Goal: Information Seeking & Learning: Check status

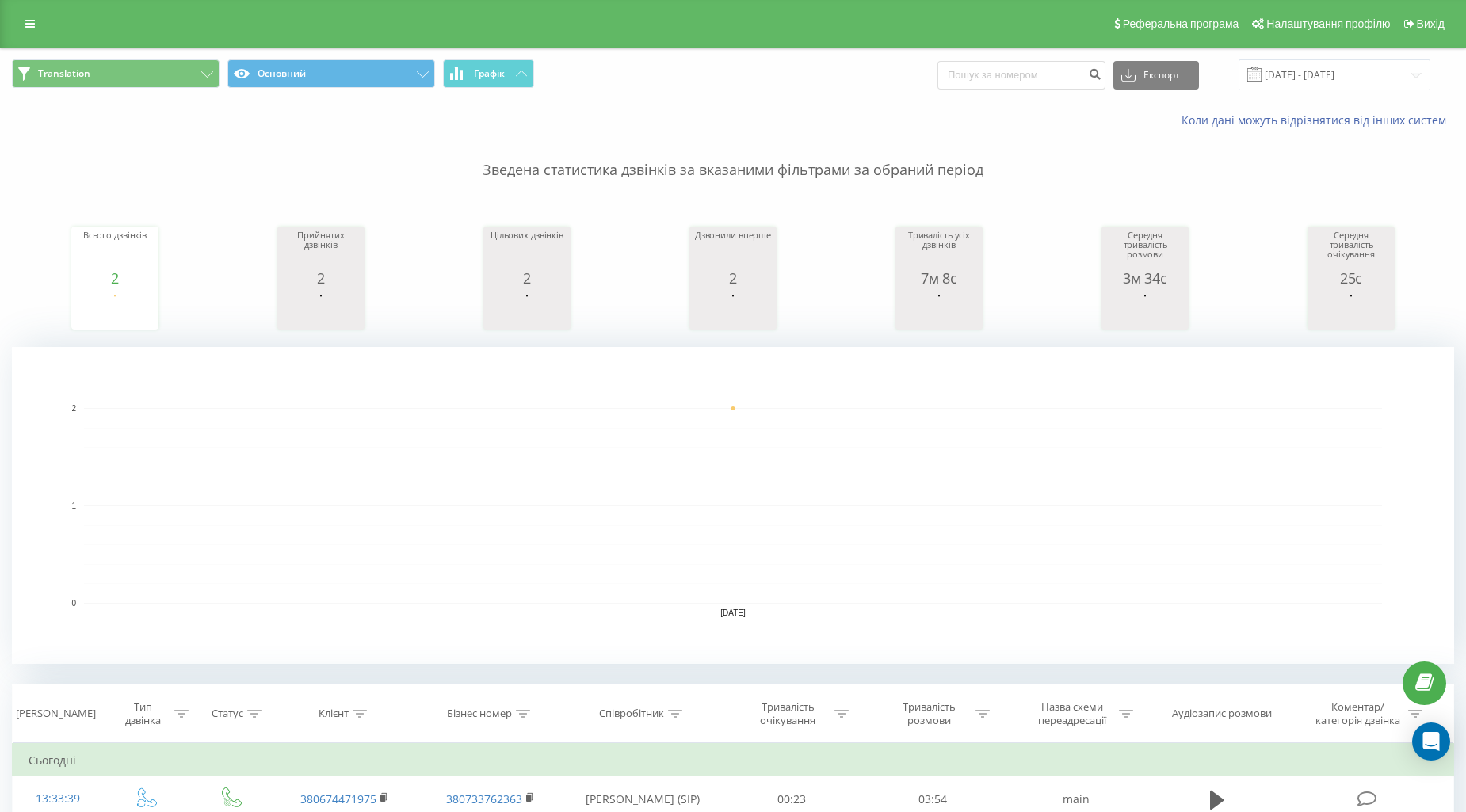
click at [119, 56] on div "Translation Основний Графік Експорт .csv .xls .xlsx 21.08.2025 - 21.08.2025" at bounding box center [733, 75] width 1464 height 53
click at [116, 73] on button "Translation" at bounding box center [116, 73] width 207 height 29
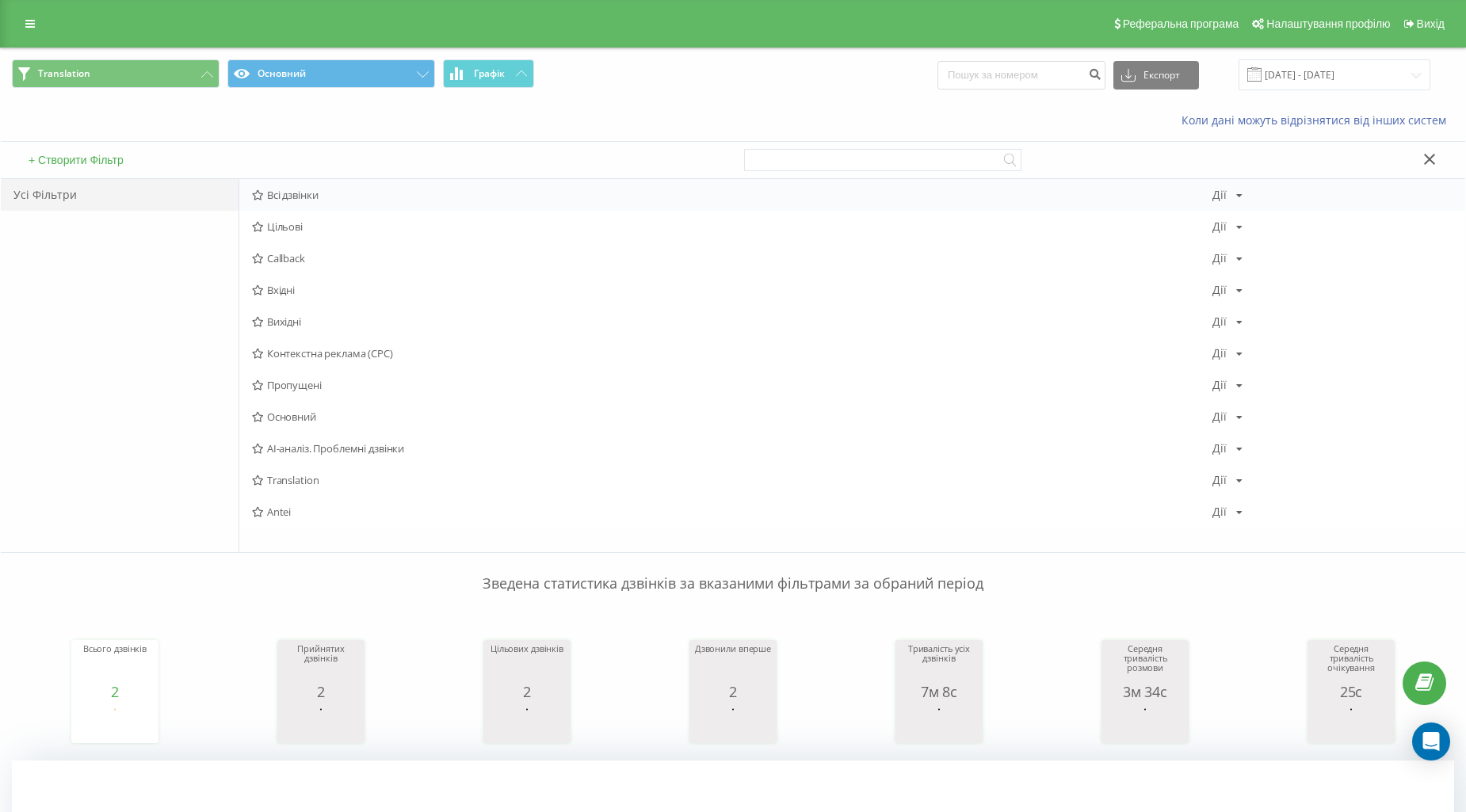
click at [281, 192] on span "Всі дзвінки" at bounding box center [732, 195] width 960 height 11
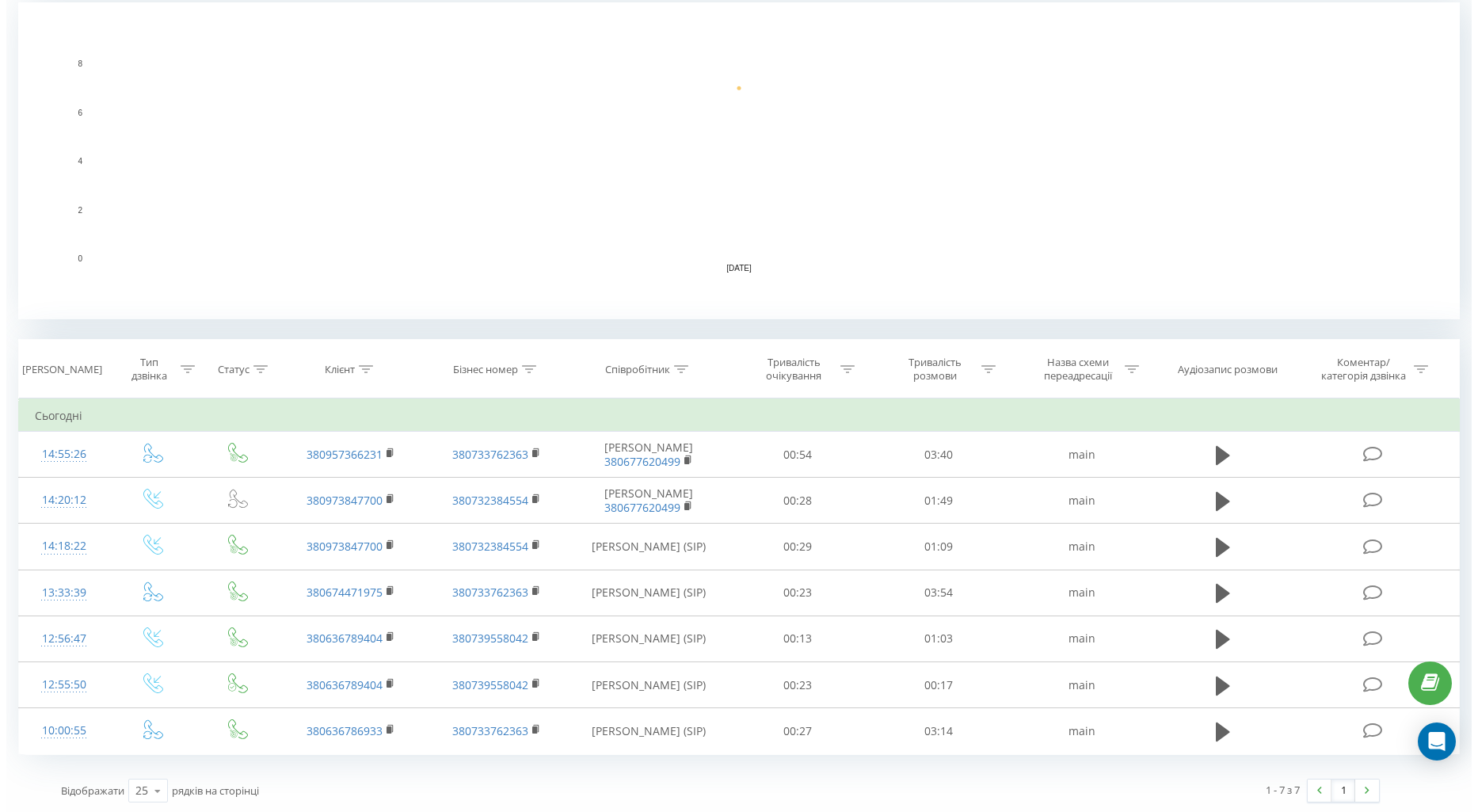
scroll to position [346, 0]
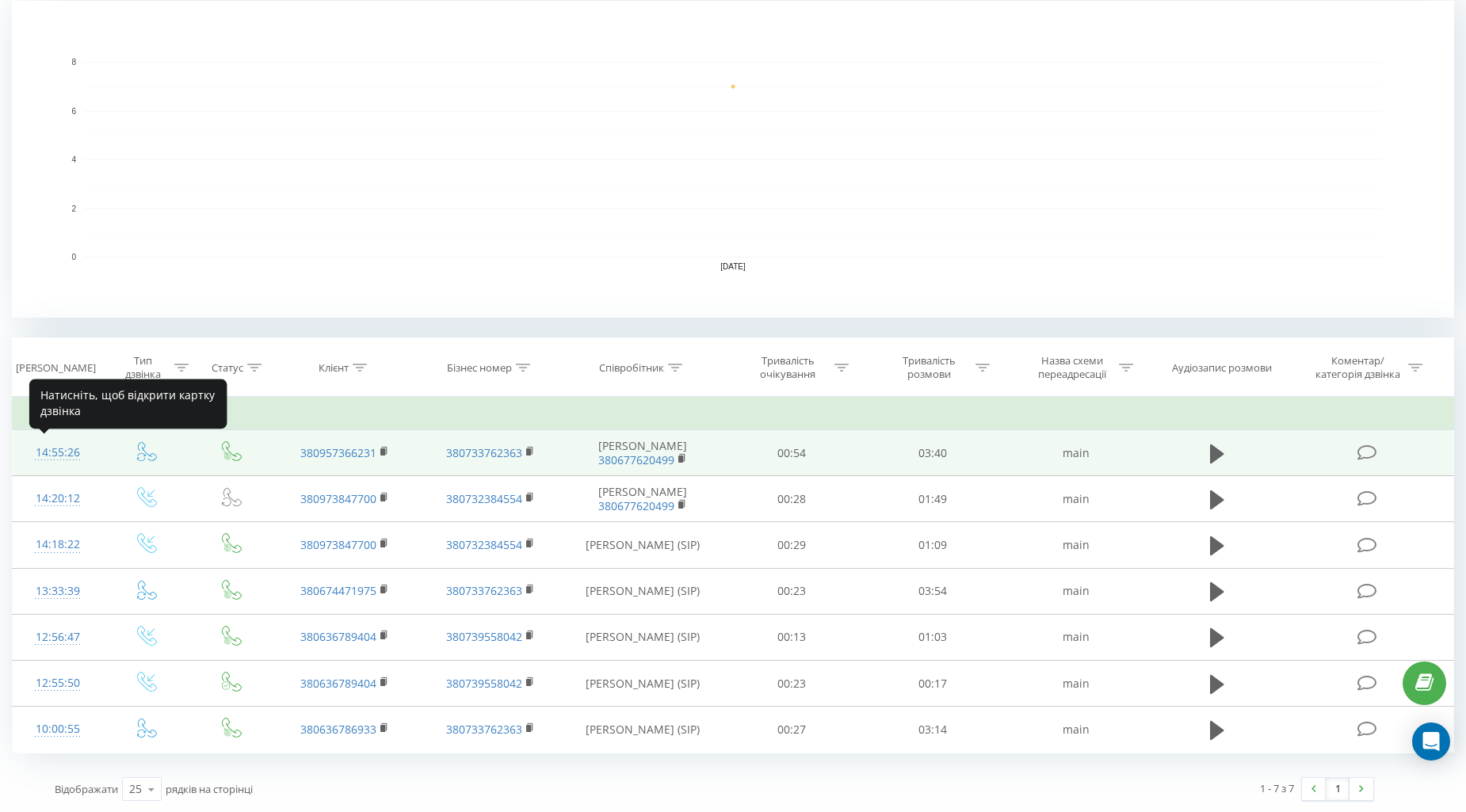
click at [59, 452] on div "14:55:26" at bounding box center [57, 452] width 57 height 31
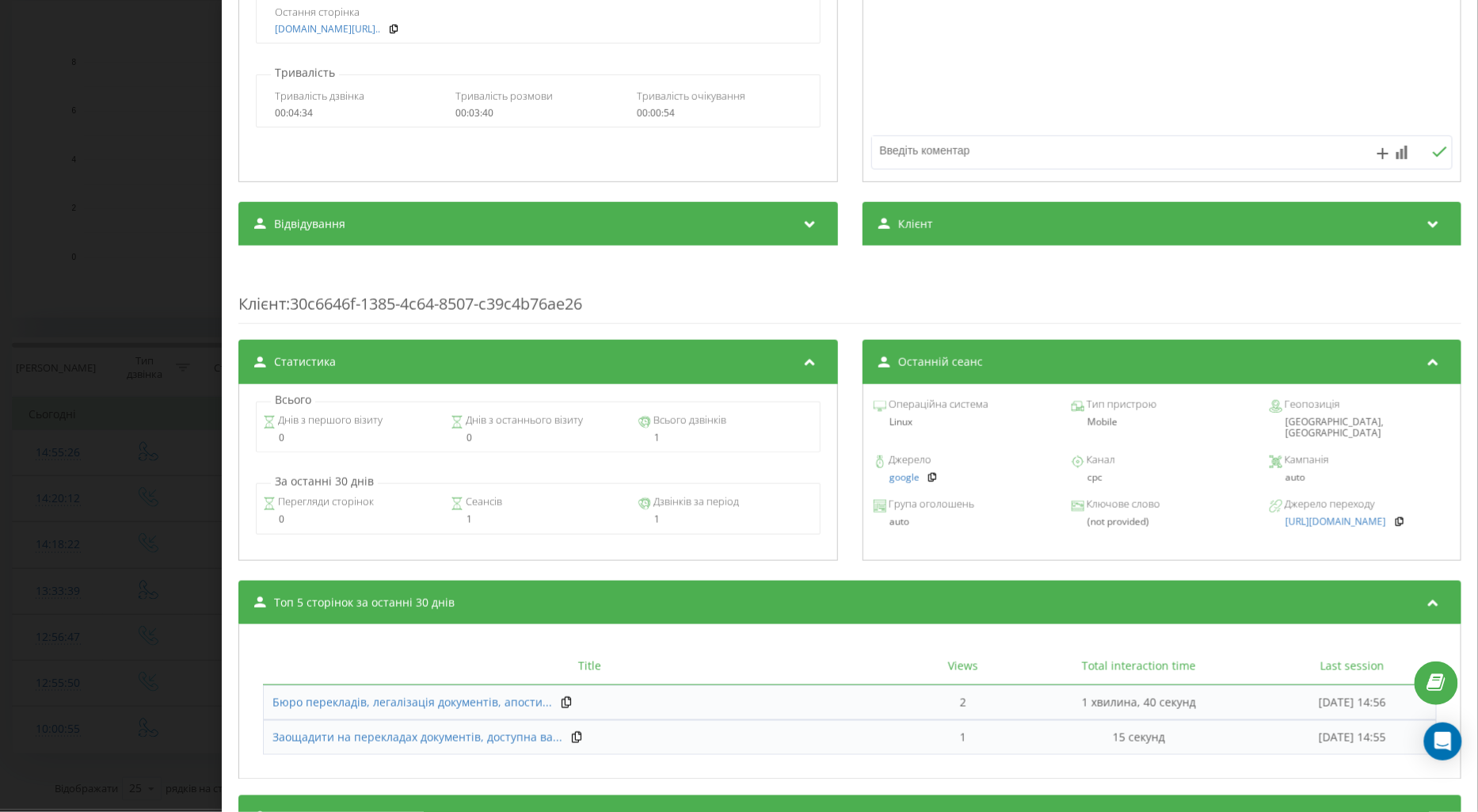
scroll to position [433, 0]
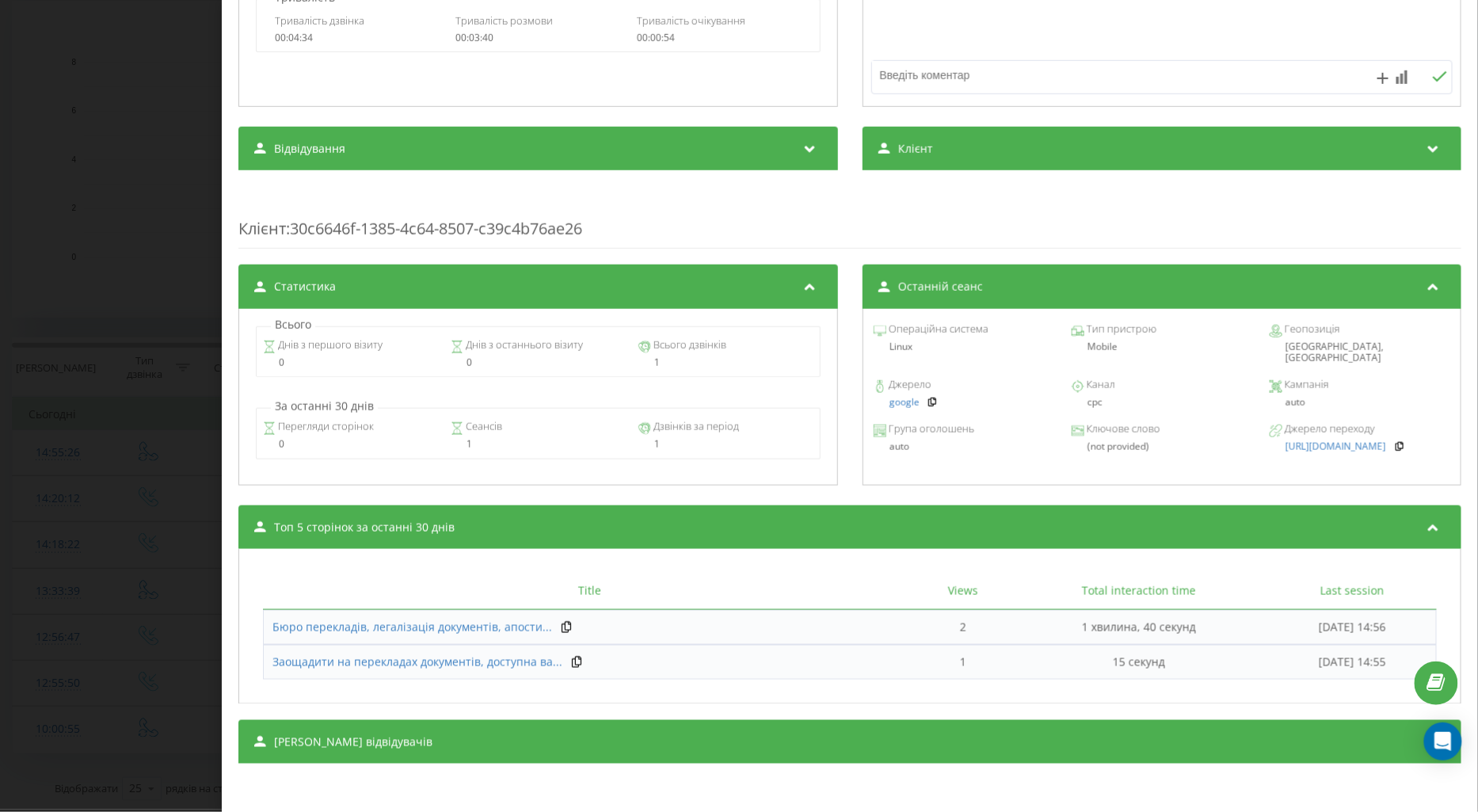
click at [51, 484] on div "Дзвінок : ua14_-1755777326.4220756 1 x - 03:53 00:00 00:00 Транскрипція Для AI-…" at bounding box center [739, 406] width 1478 height 812
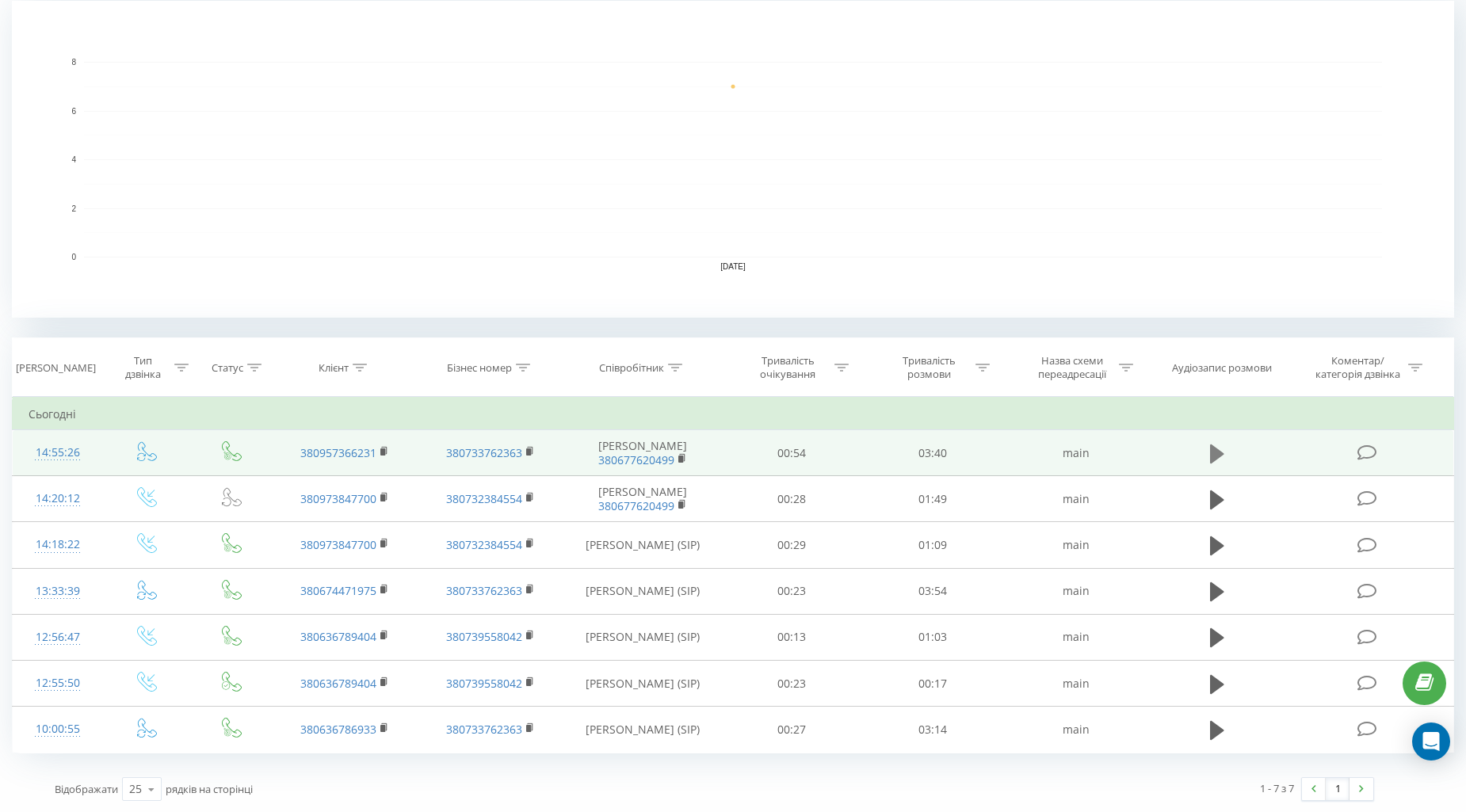
click at [1218, 458] on icon at bounding box center [1217, 454] width 14 height 22
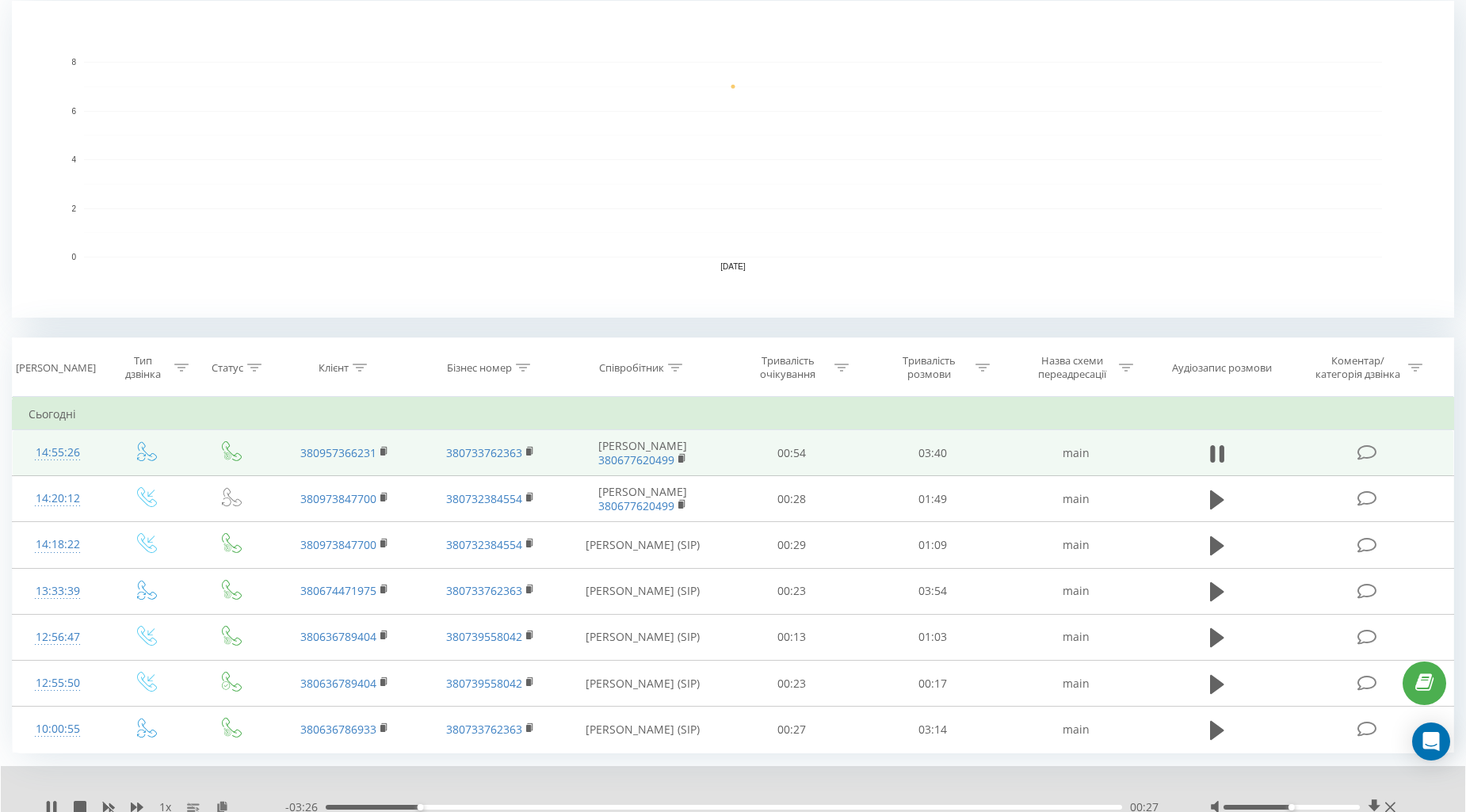
drag, startPoint x: 516, startPoint y: 785, endPoint x: 508, endPoint y: 780, distance: 9.4
click at [508, 780] on div at bounding box center [721, 786] width 1083 height 18
click at [972, 805] on div "03:00" at bounding box center [724, 807] width 796 height 5
click at [980, 779] on div at bounding box center [721, 786] width 1083 height 18
click at [53, 801] on icon at bounding box center [52, 807] width 13 height 13
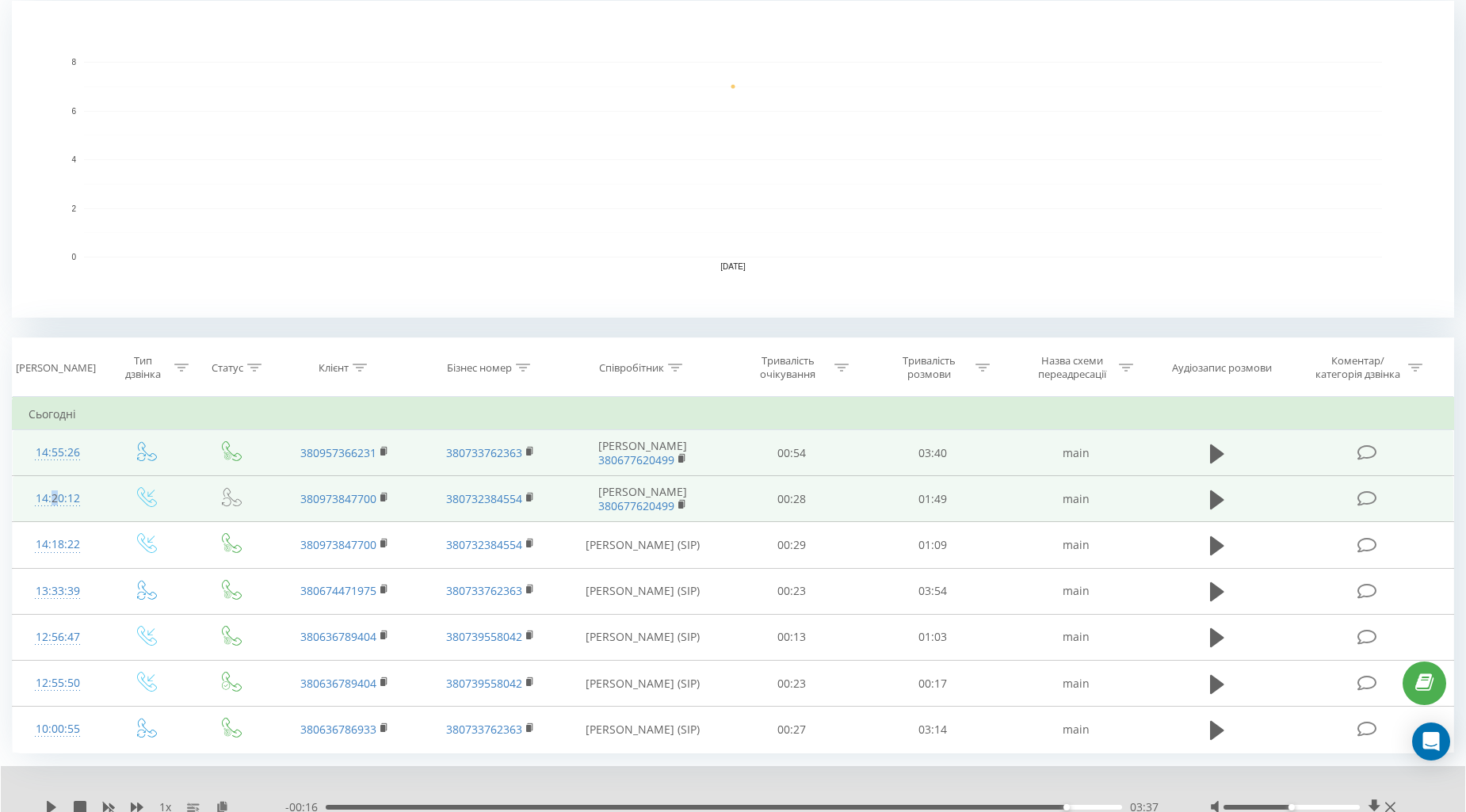
click at [50, 502] on div "14:20:12" at bounding box center [57, 499] width 57 height 31
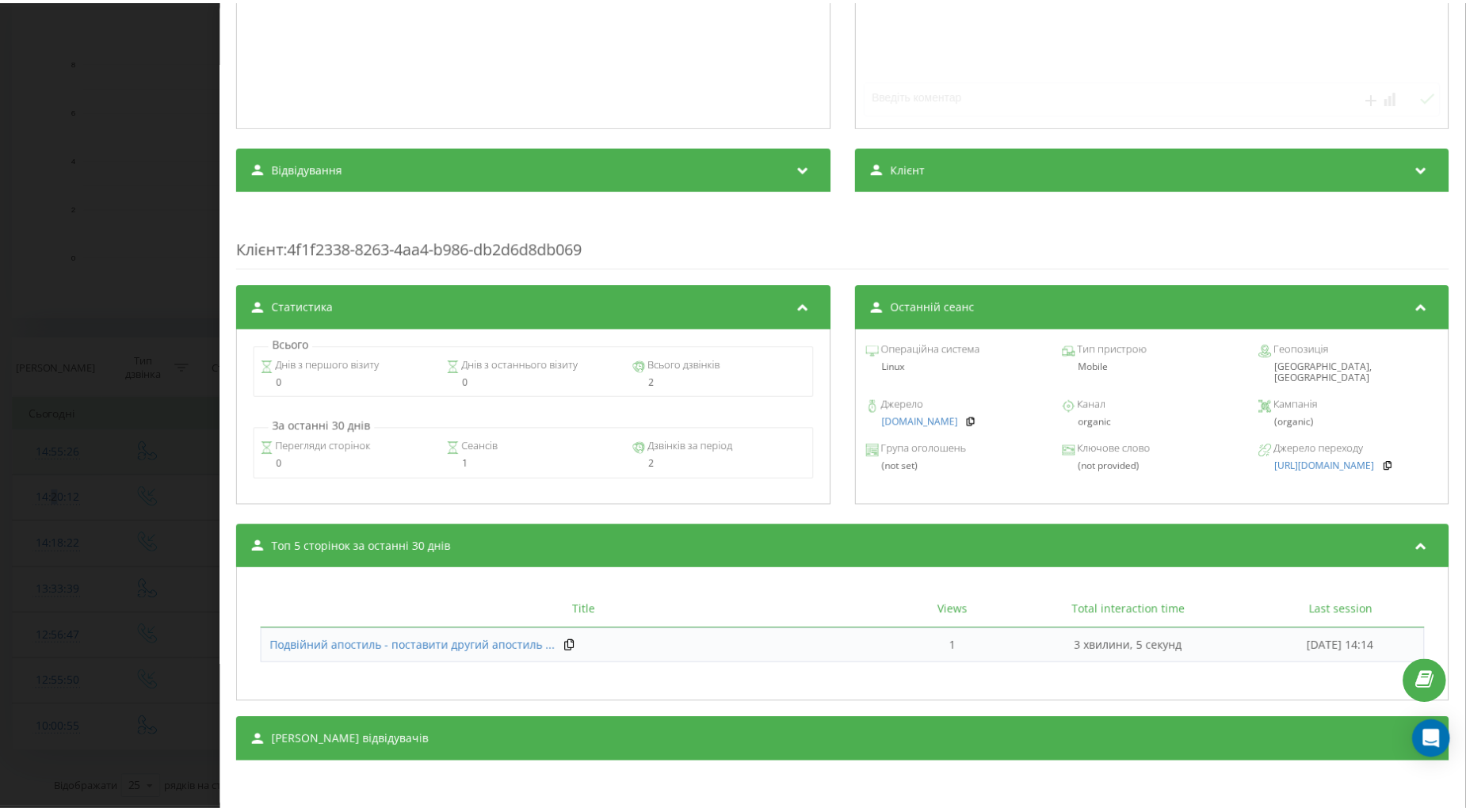
scroll to position [413, 0]
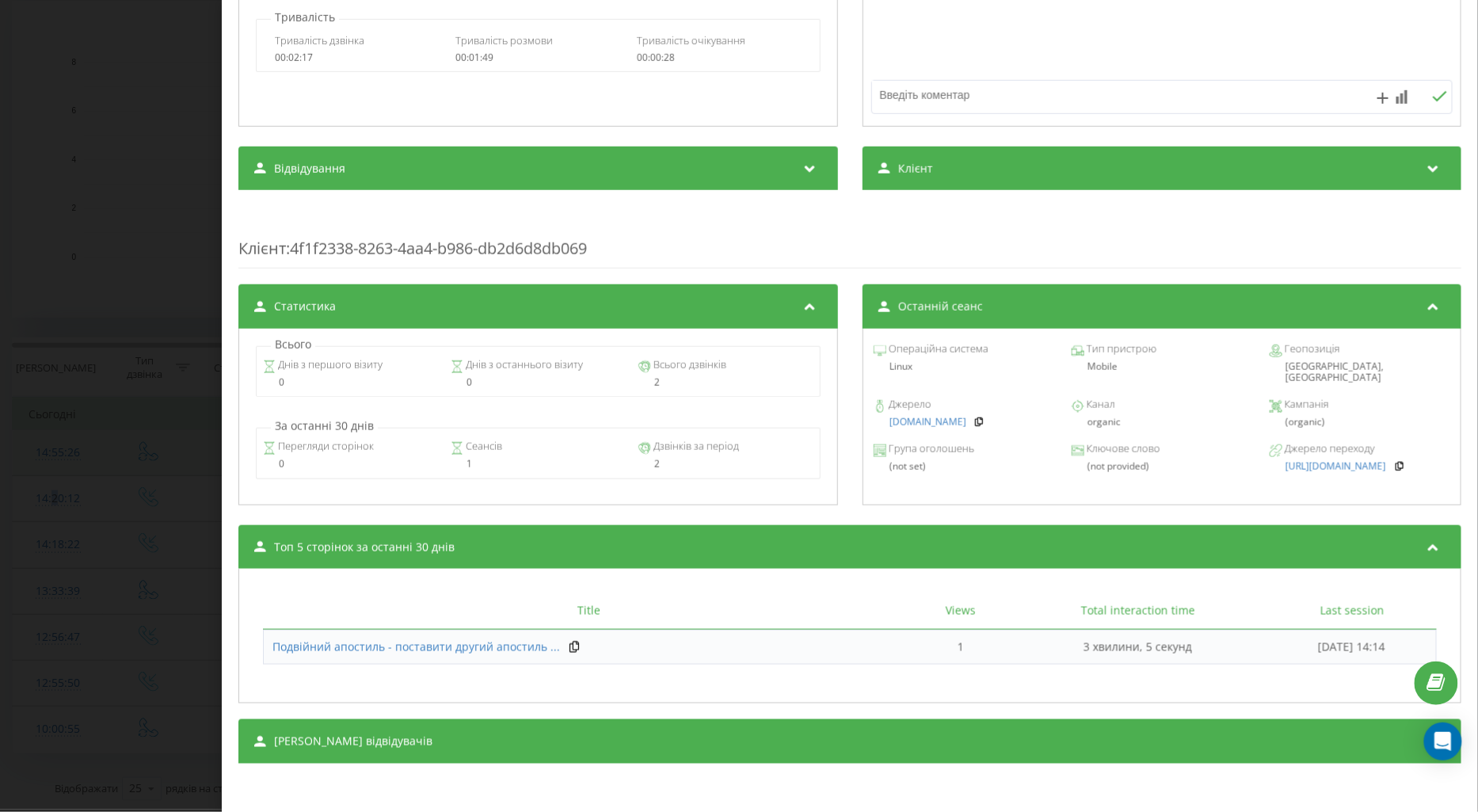
click at [105, 615] on div "Дзвінок : ua13_-1755775212.1662953 1 x - 03:53 00:00 00:00 Транскрипція Для AI-…" at bounding box center [739, 406] width 1478 height 812
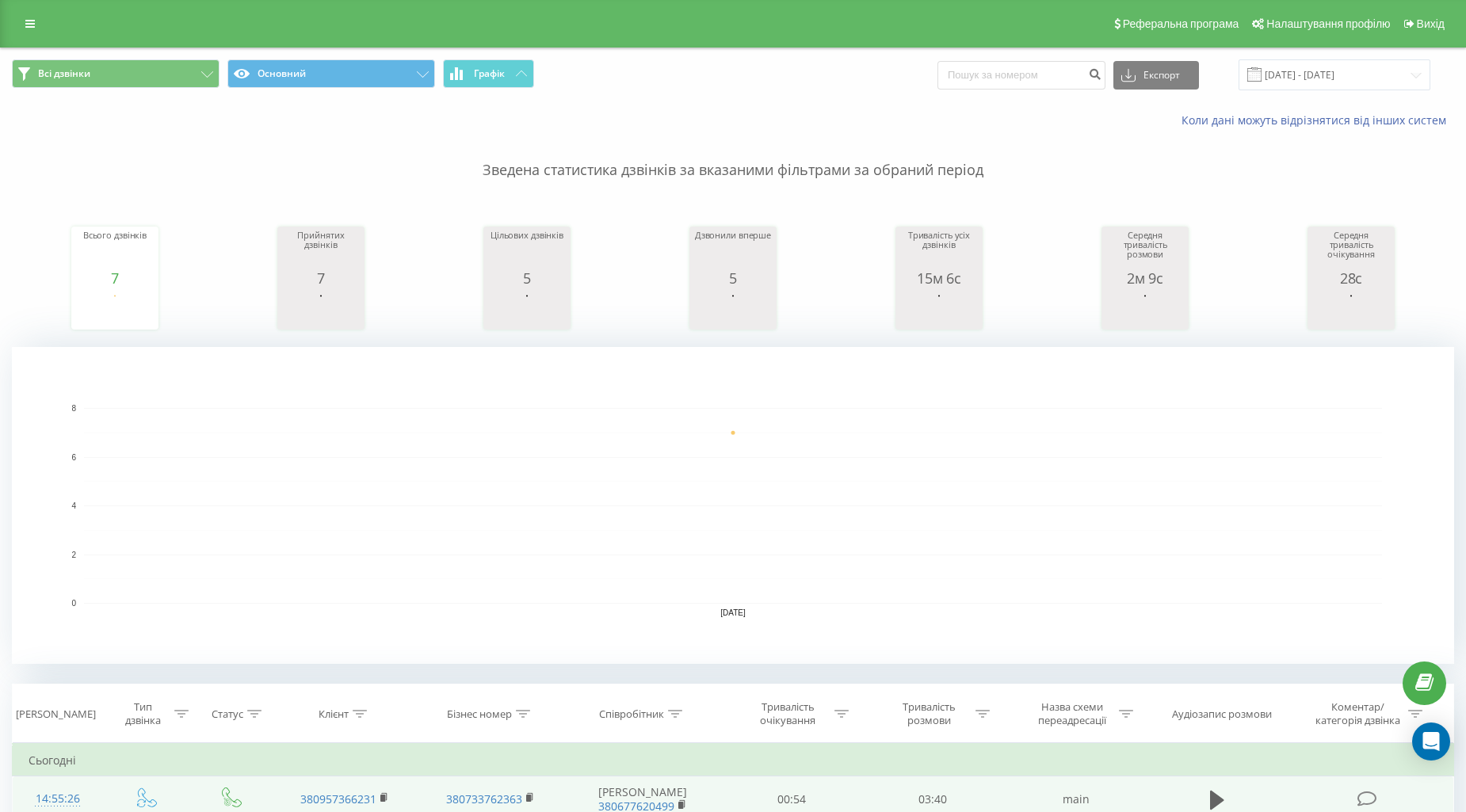
click at [167, 413] on rect "A chart." at bounding box center [733, 505] width 1298 height 195
click at [201, 73] on icon at bounding box center [207, 74] width 12 height 6
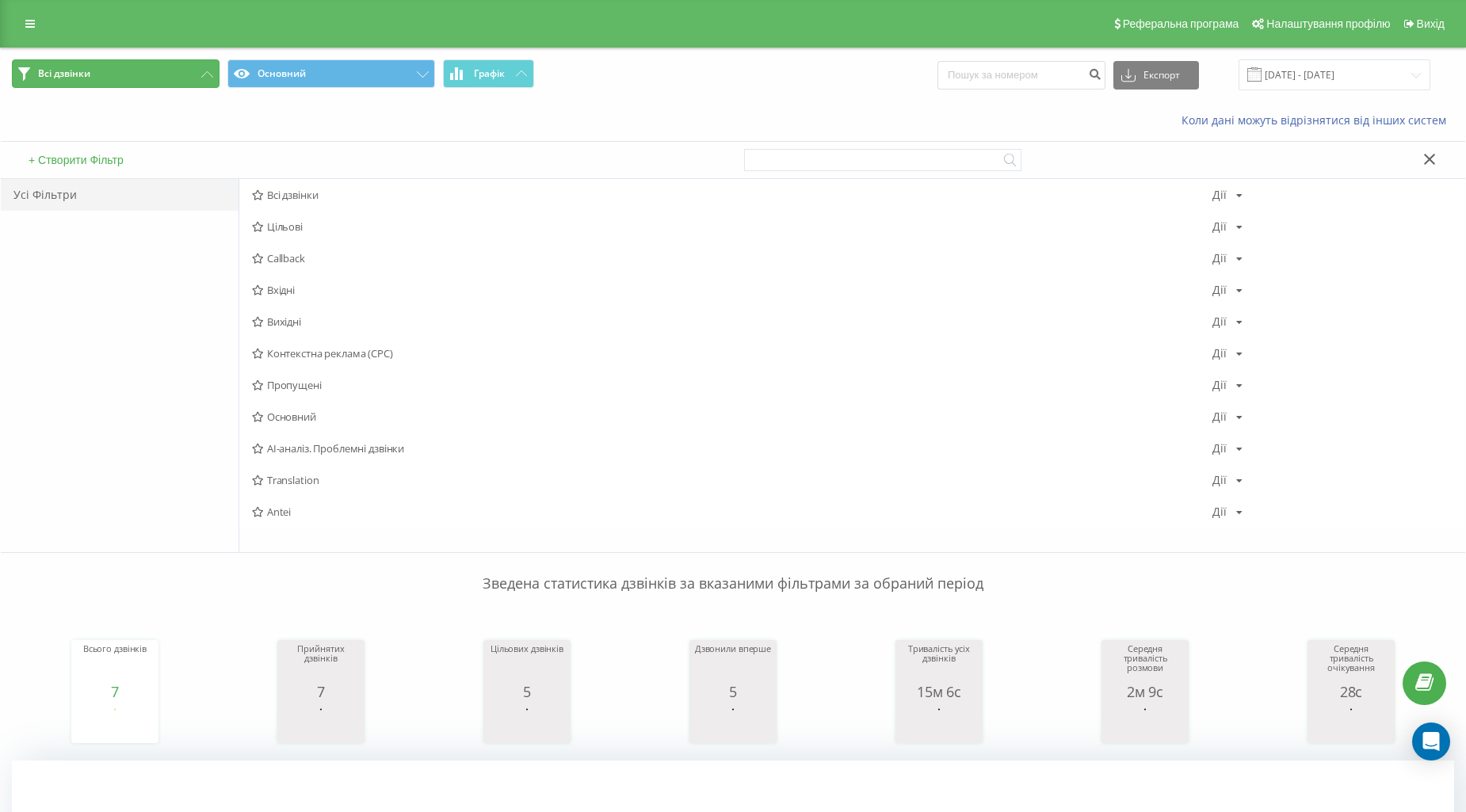
click at [92, 63] on button "Всі дзвінки" at bounding box center [116, 73] width 207 height 29
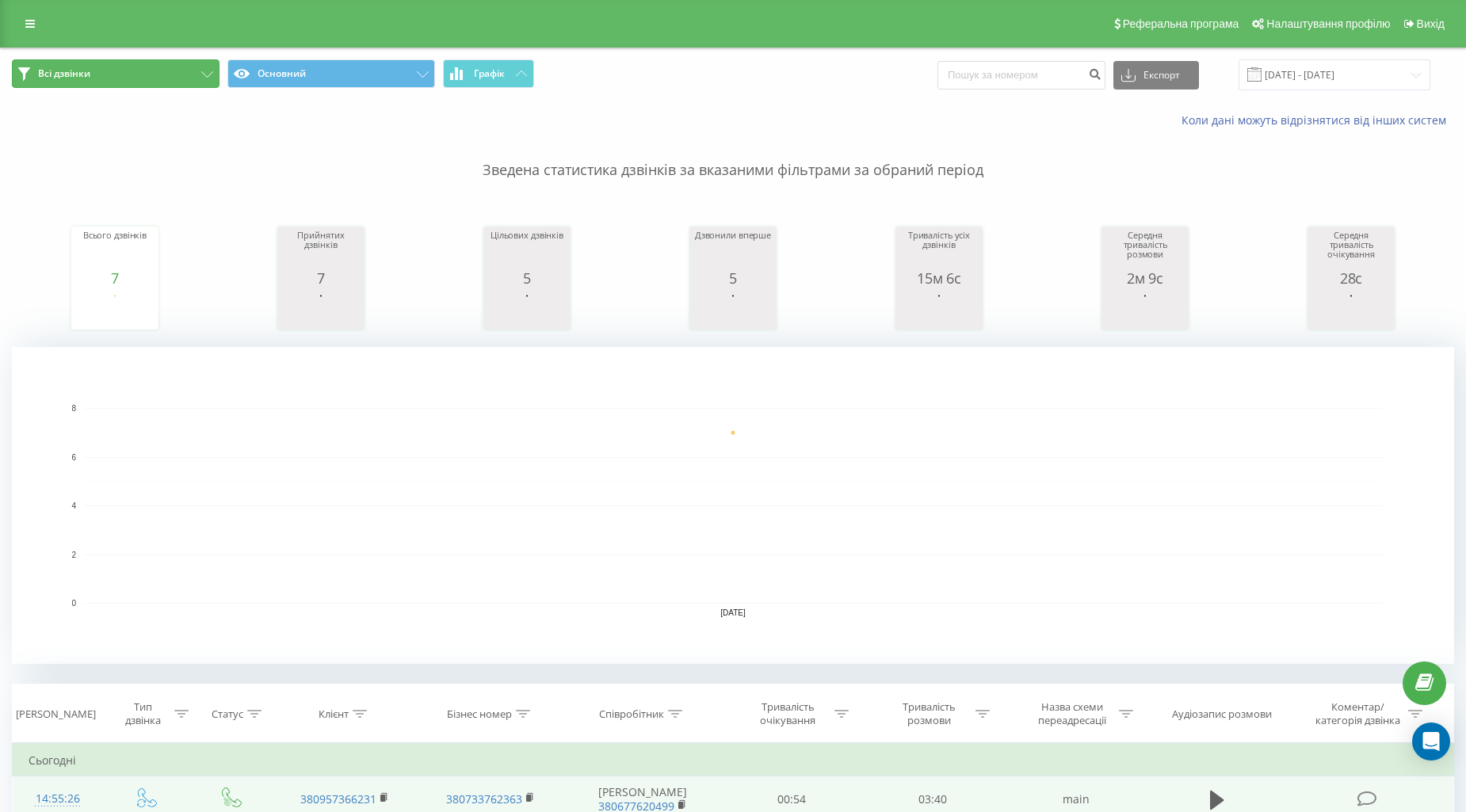
click at [122, 77] on button "Всі дзвінки" at bounding box center [116, 73] width 207 height 29
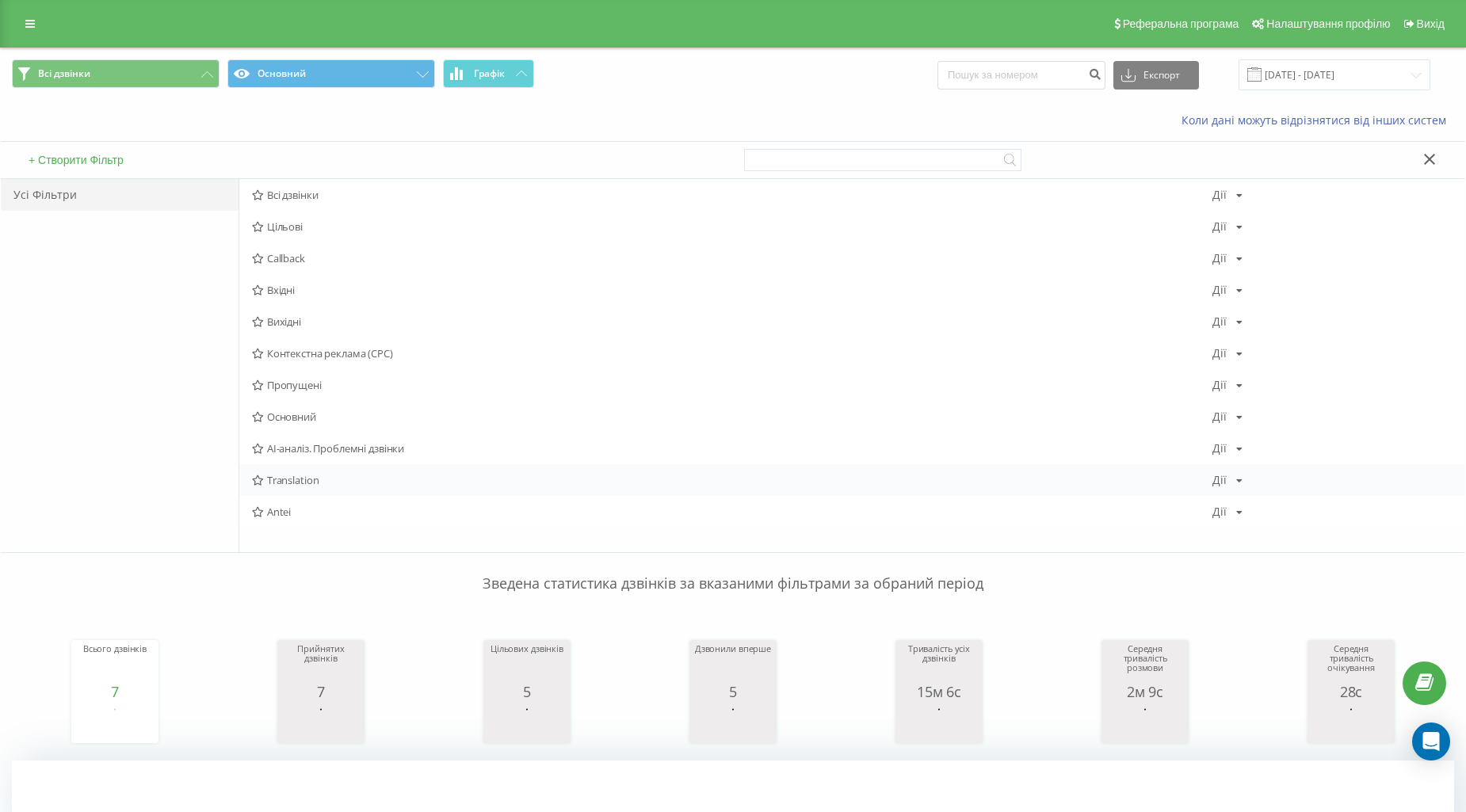
click at [288, 475] on span "Translation" at bounding box center [732, 480] width 960 height 11
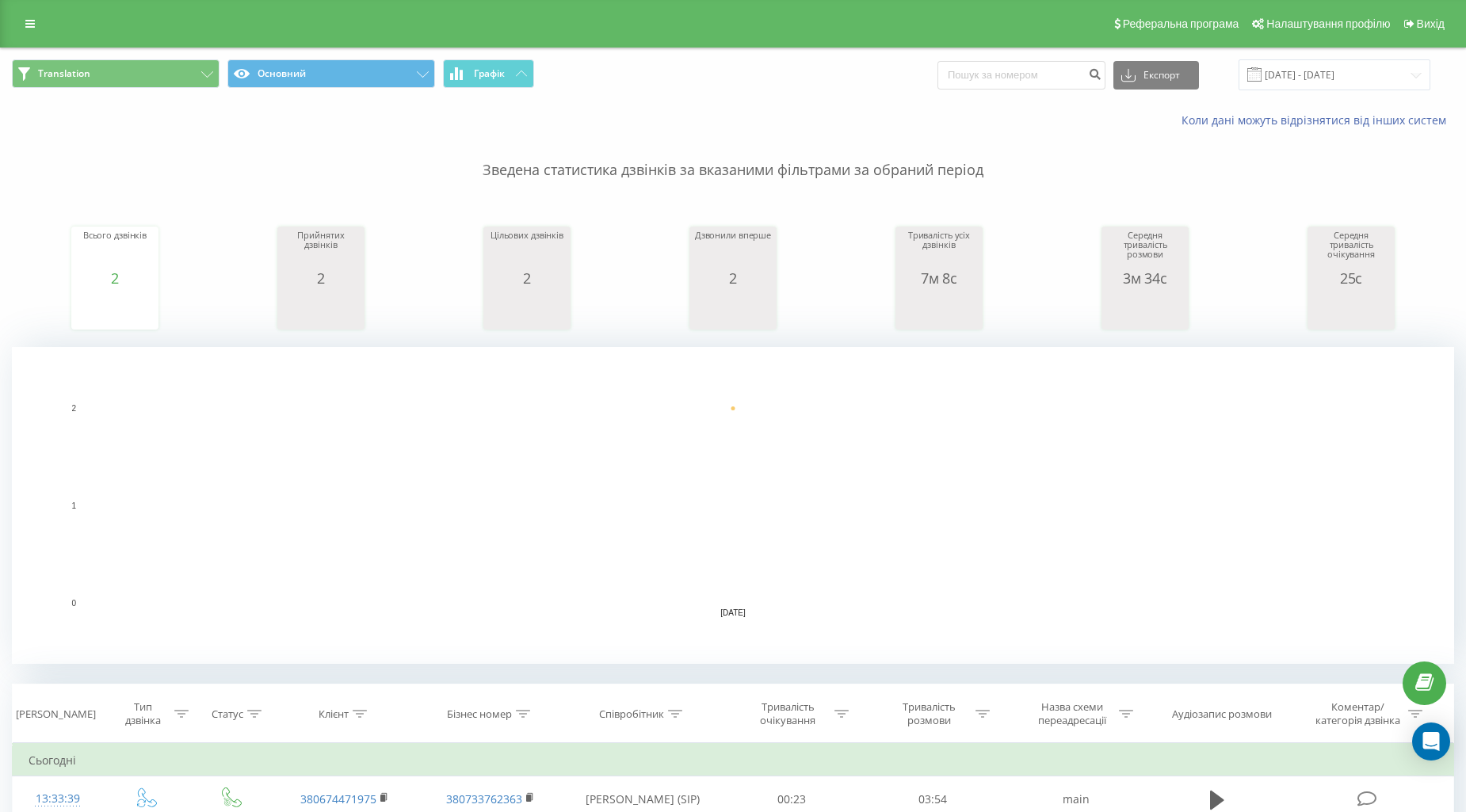
scroll to position [346, 0]
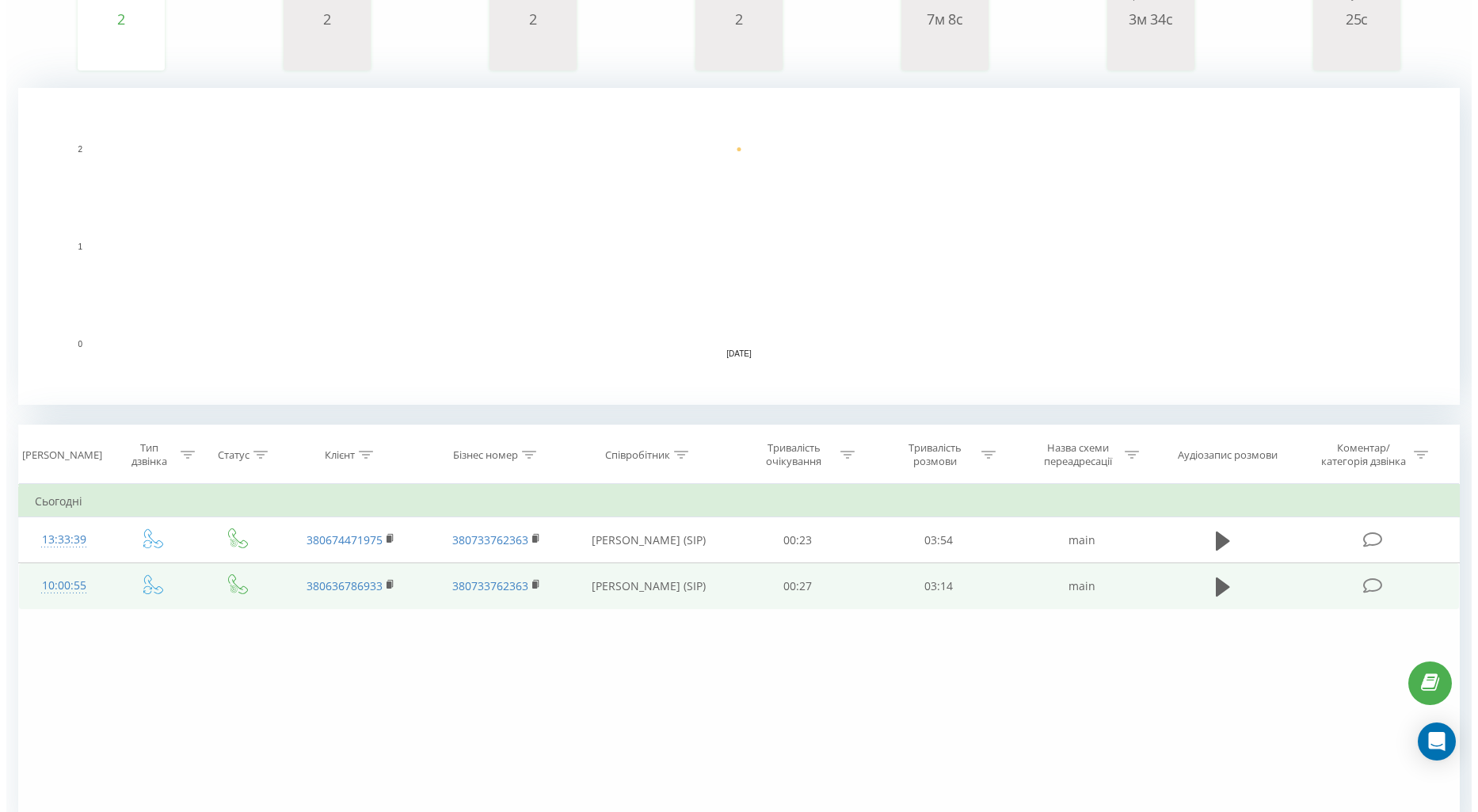
scroll to position [264, 0]
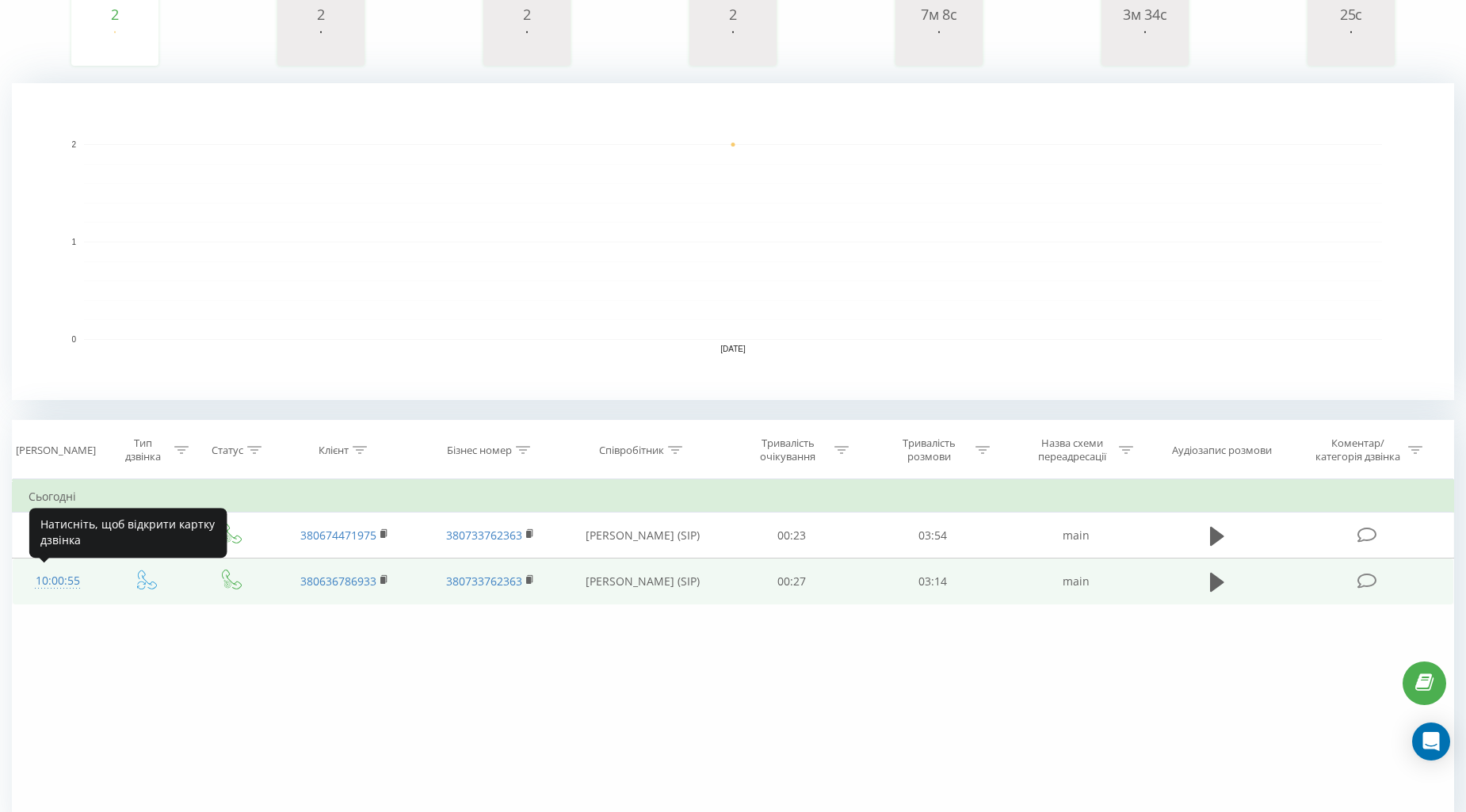
click at [51, 576] on div "10:00:55" at bounding box center [57, 581] width 57 height 31
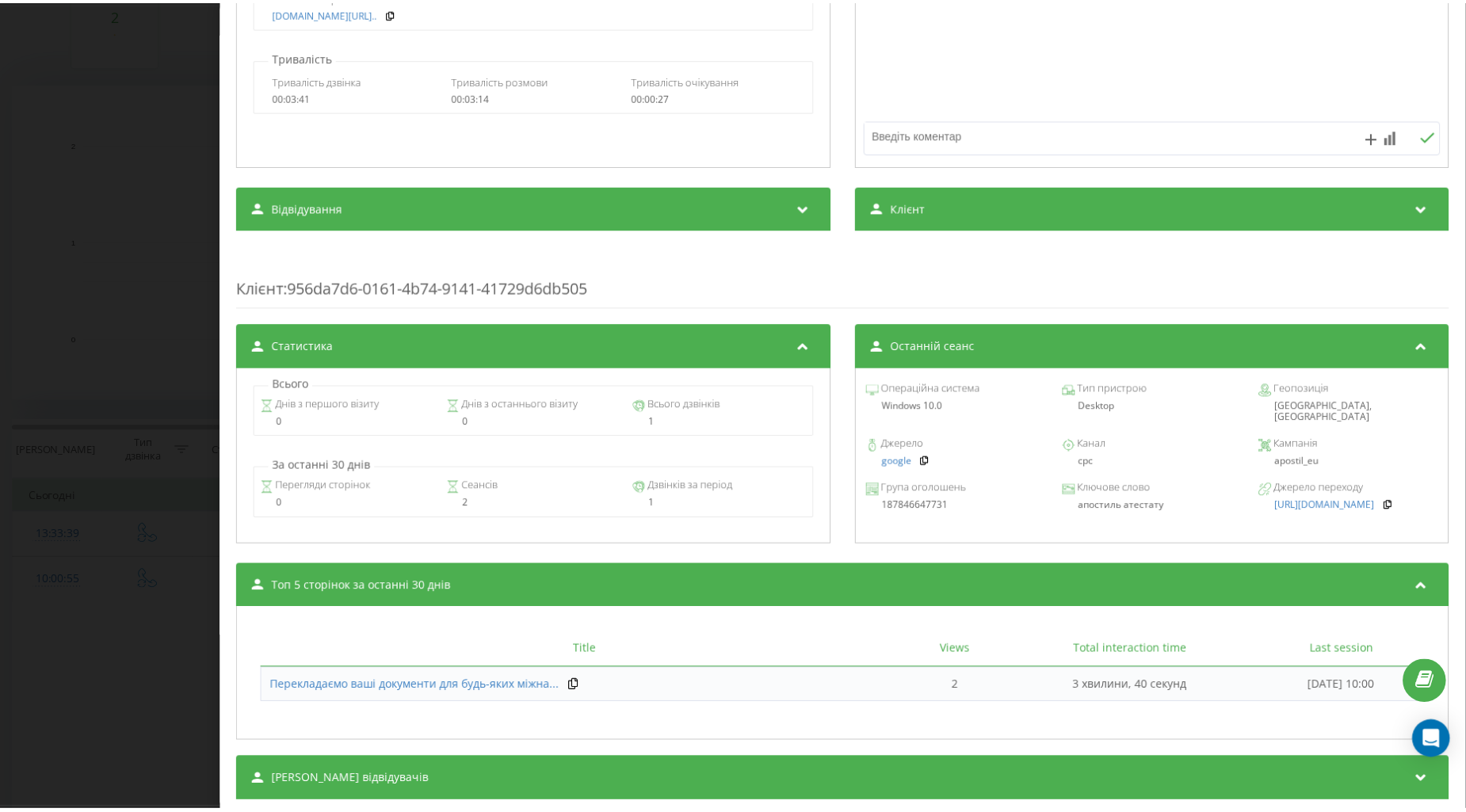
scroll to position [413, 0]
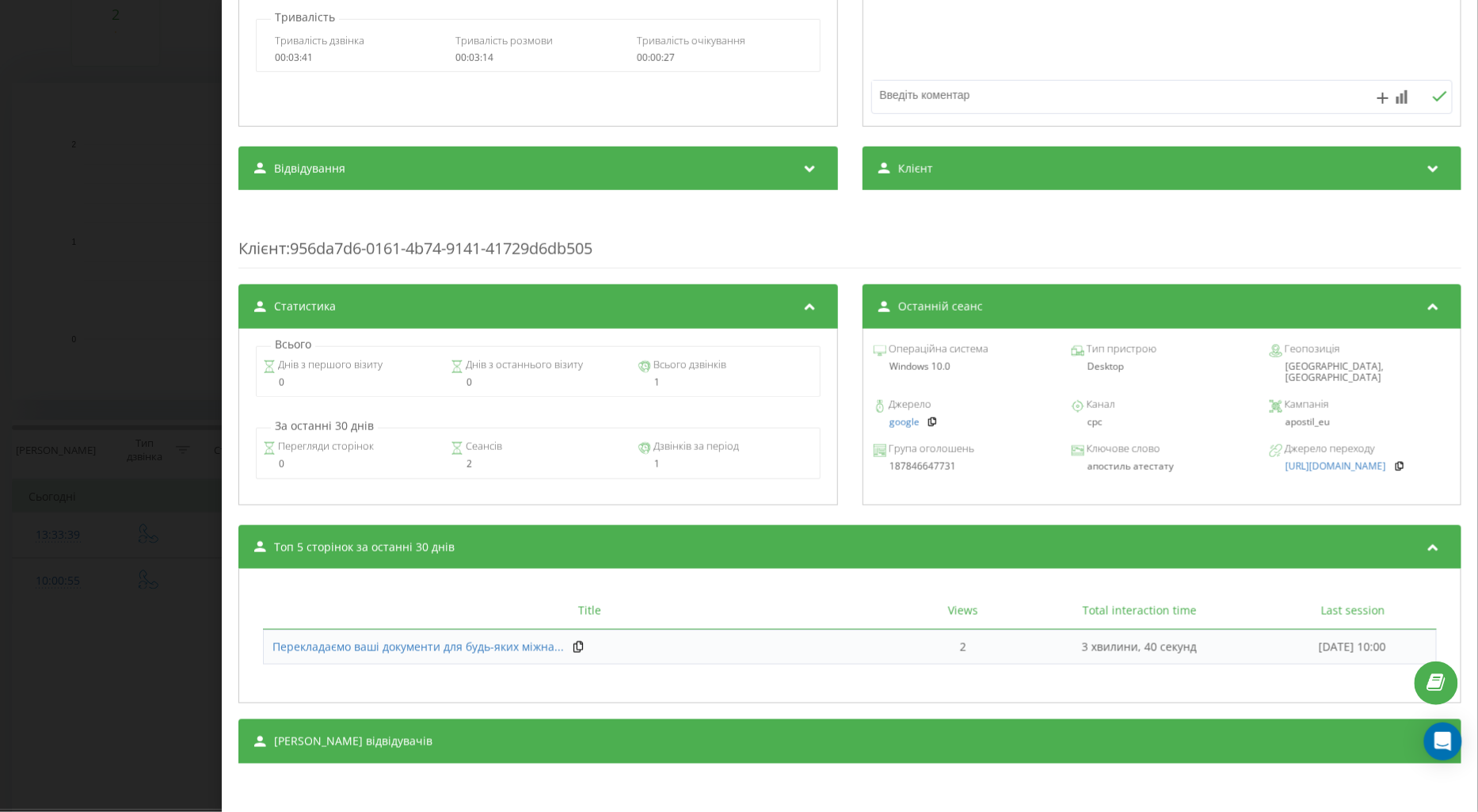
click at [111, 623] on div "Дзвінок : ua9_-1755759655.1690305 1 x - 03:28 00:00 00:00 Транскрипція Для AI-а…" at bounding box center [739, 406] width 1478 height 812
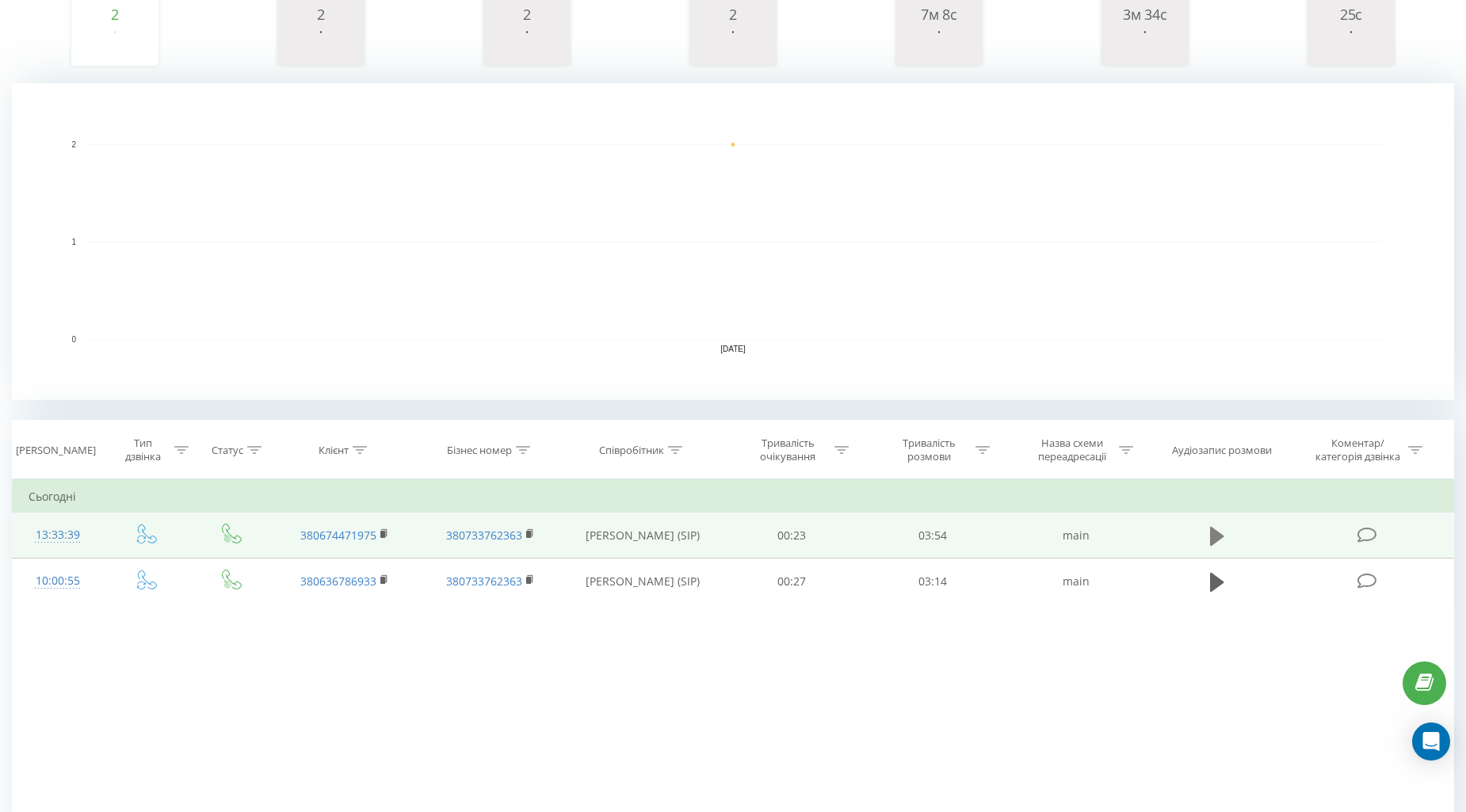
click at [1218, 535] on icon at bounding box center [1217, 535] width 14 height 19
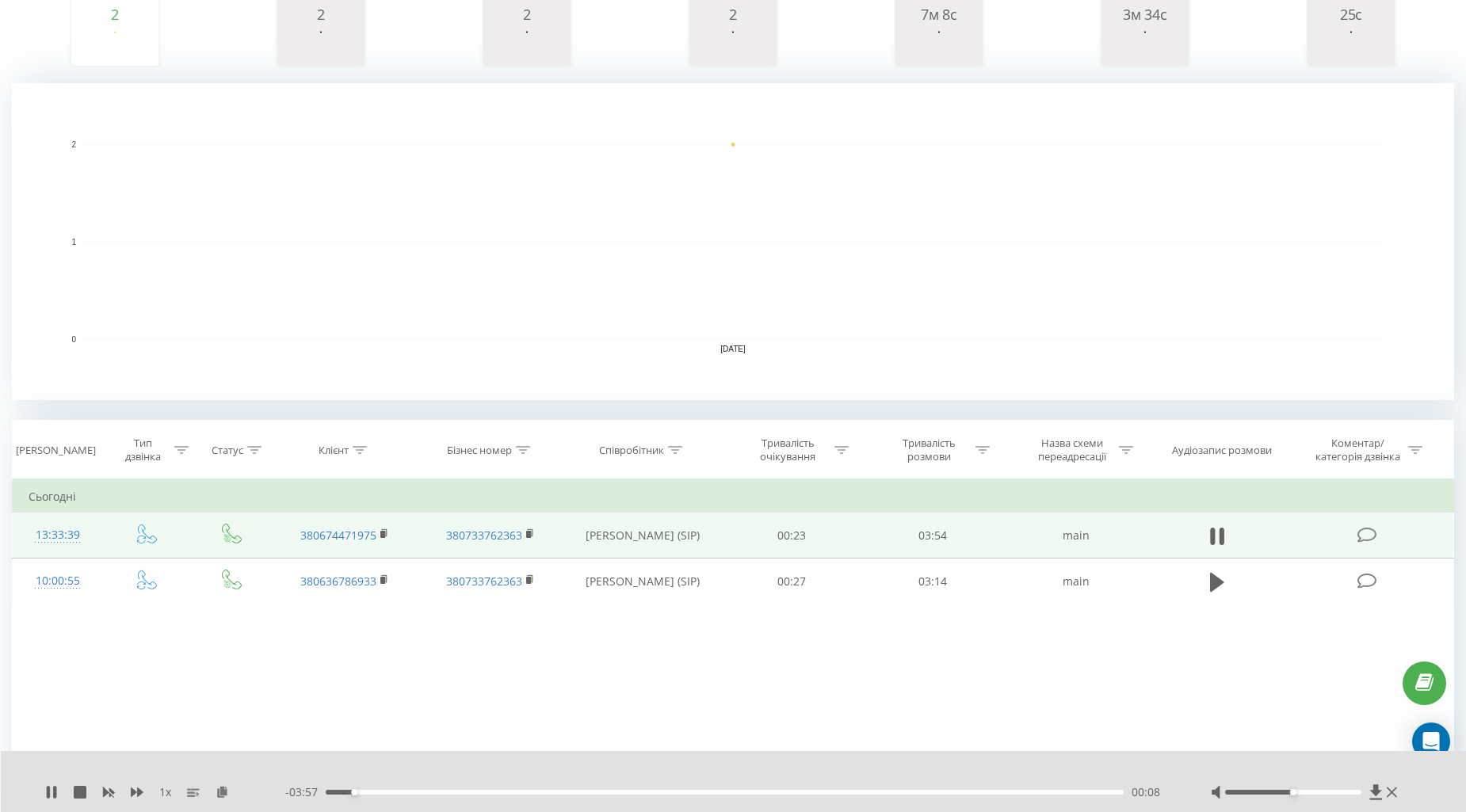
click at [366, 792] on div "00:08" at bounding box center [724, 792] width 797 height 5
drag, startPoint x: 355, startPoint y: 793, endPoint x: 250, endPoint y: 785, distance: 105.3
click at [270, 792] on div "1 x - 04:06 00:00 00:00" at bounding box center [723, 792] width 1356 height 16
click at [56, 779] on div "1 x - 04:05 00:00 00:00" at bounding box center [733, 781] width 1466 height 61
click at [56, 781] on div "1 x - 04:05 00:00 00:00" at bounding box center [733, 781] width 1466 height 61
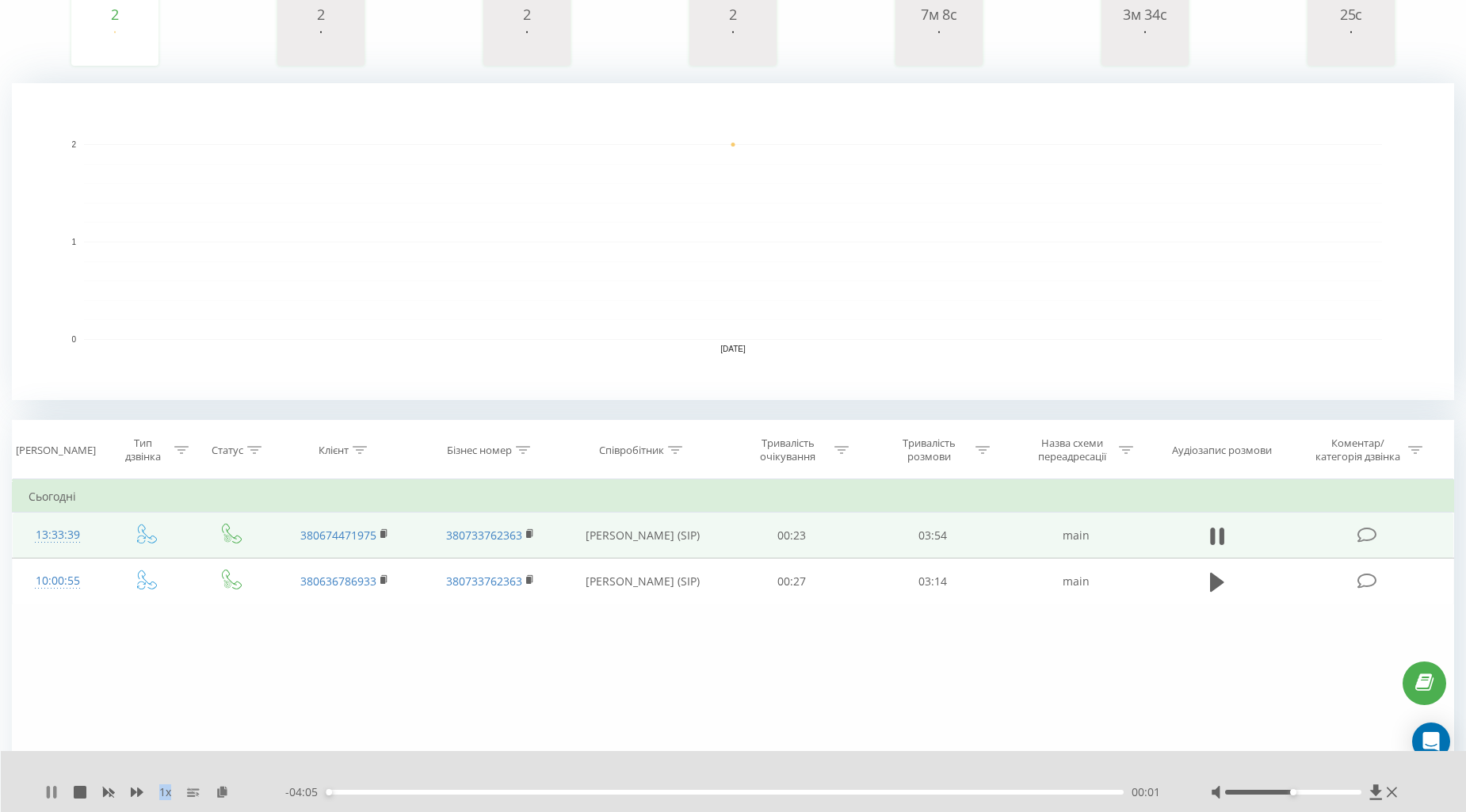
click at [45, 795] on icon at bounding box center [52, 792] width 13 height 13
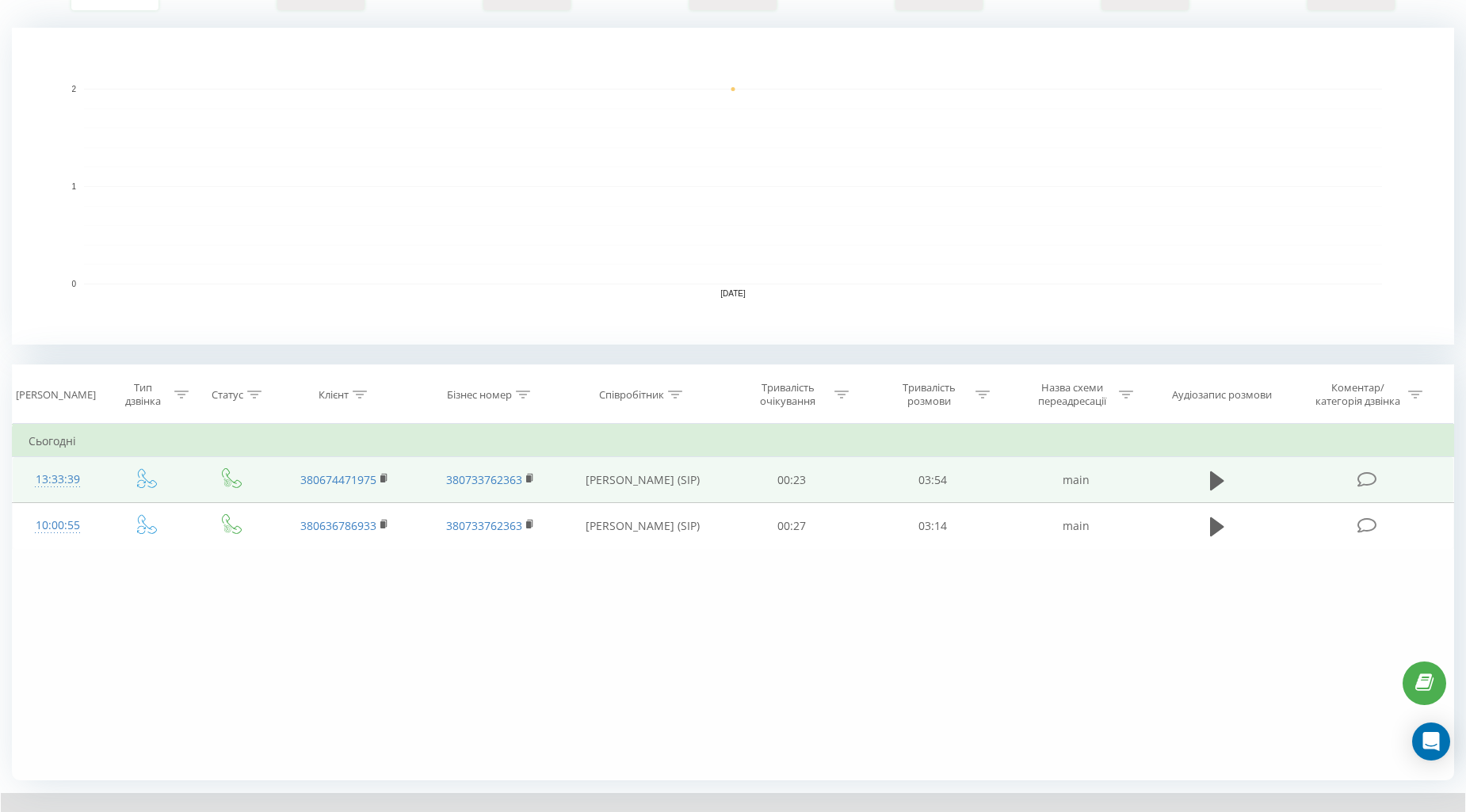
scroll to position [346, 0]
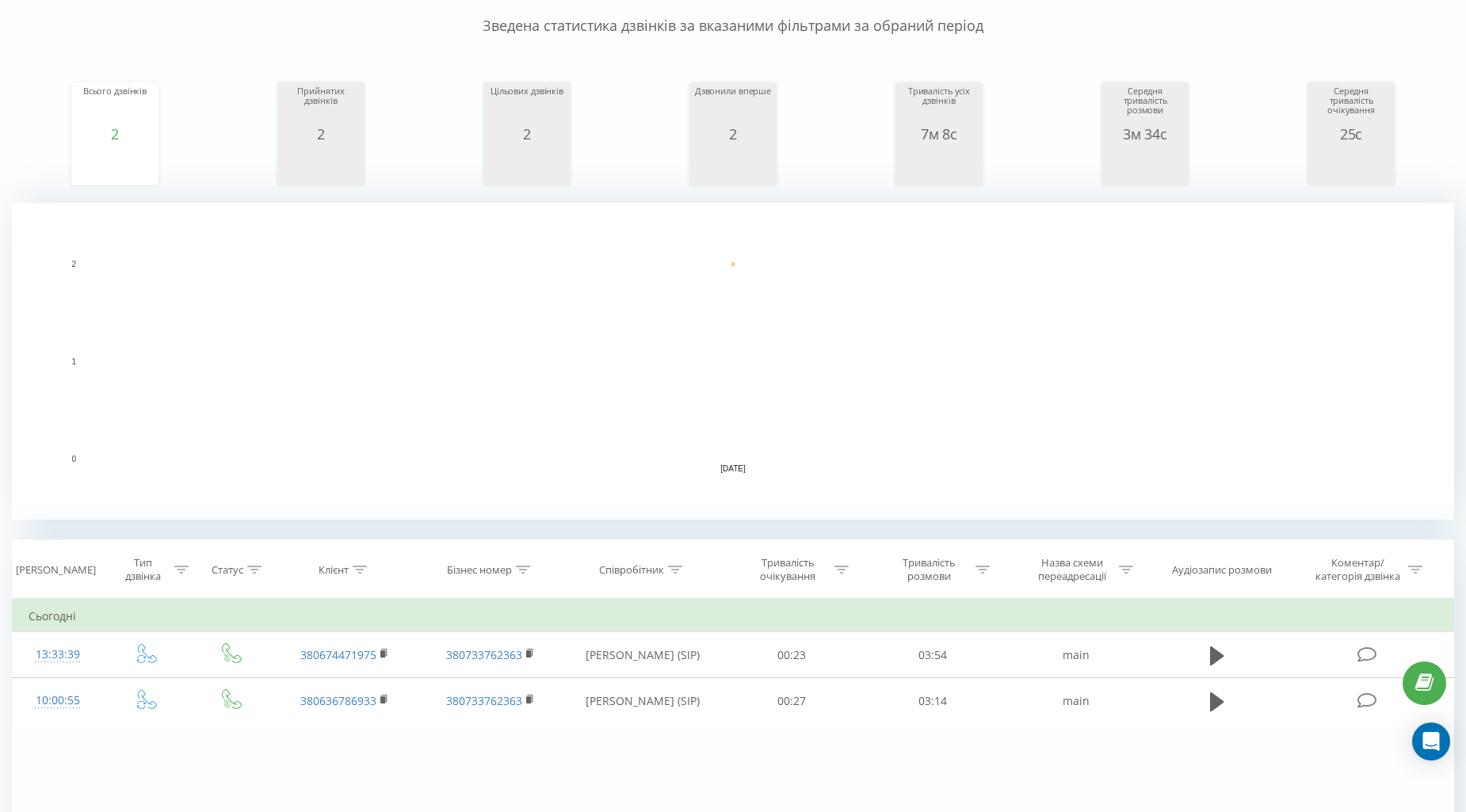
scroll to position [346, 0]
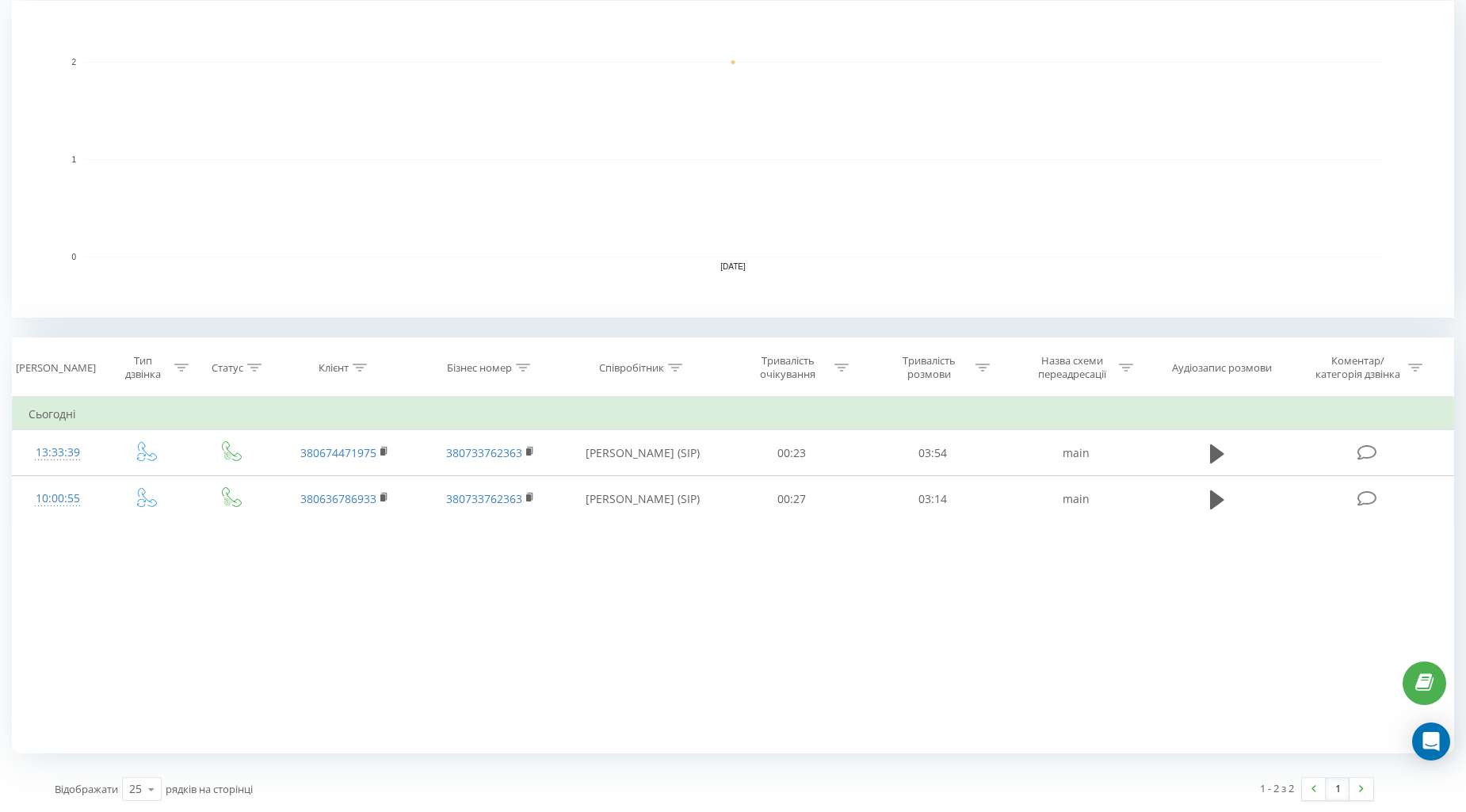
click at [58, 5] on rect "A chart." at bounding box center [733, 159] width 1442 height 317
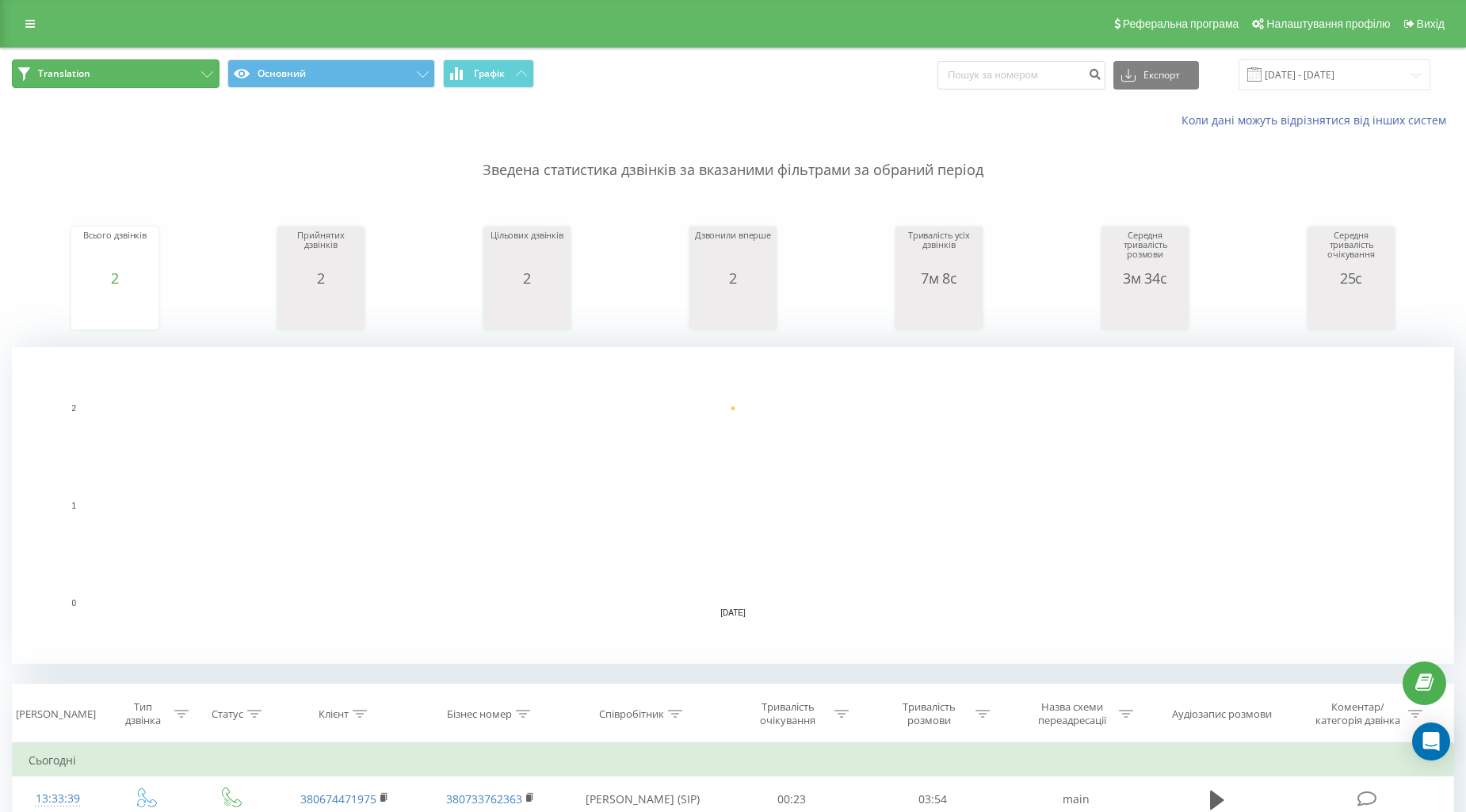
click at [175, 81] on button "Translation" at bounding box center [116, 73] width 207 height 29
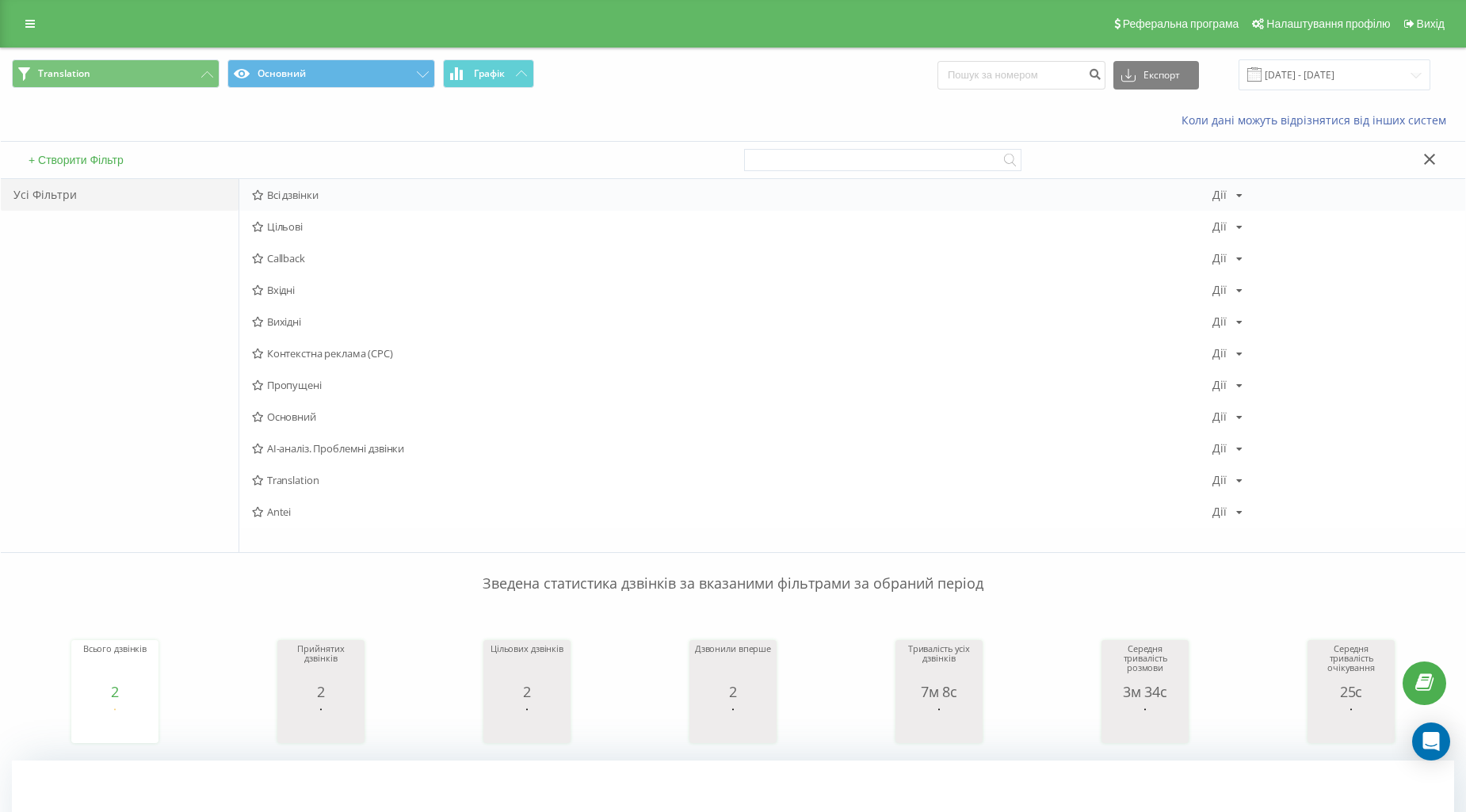
click at [296, 192] on span "Всі дзвінки" at bounding box center [732, 195] width 960 height 11
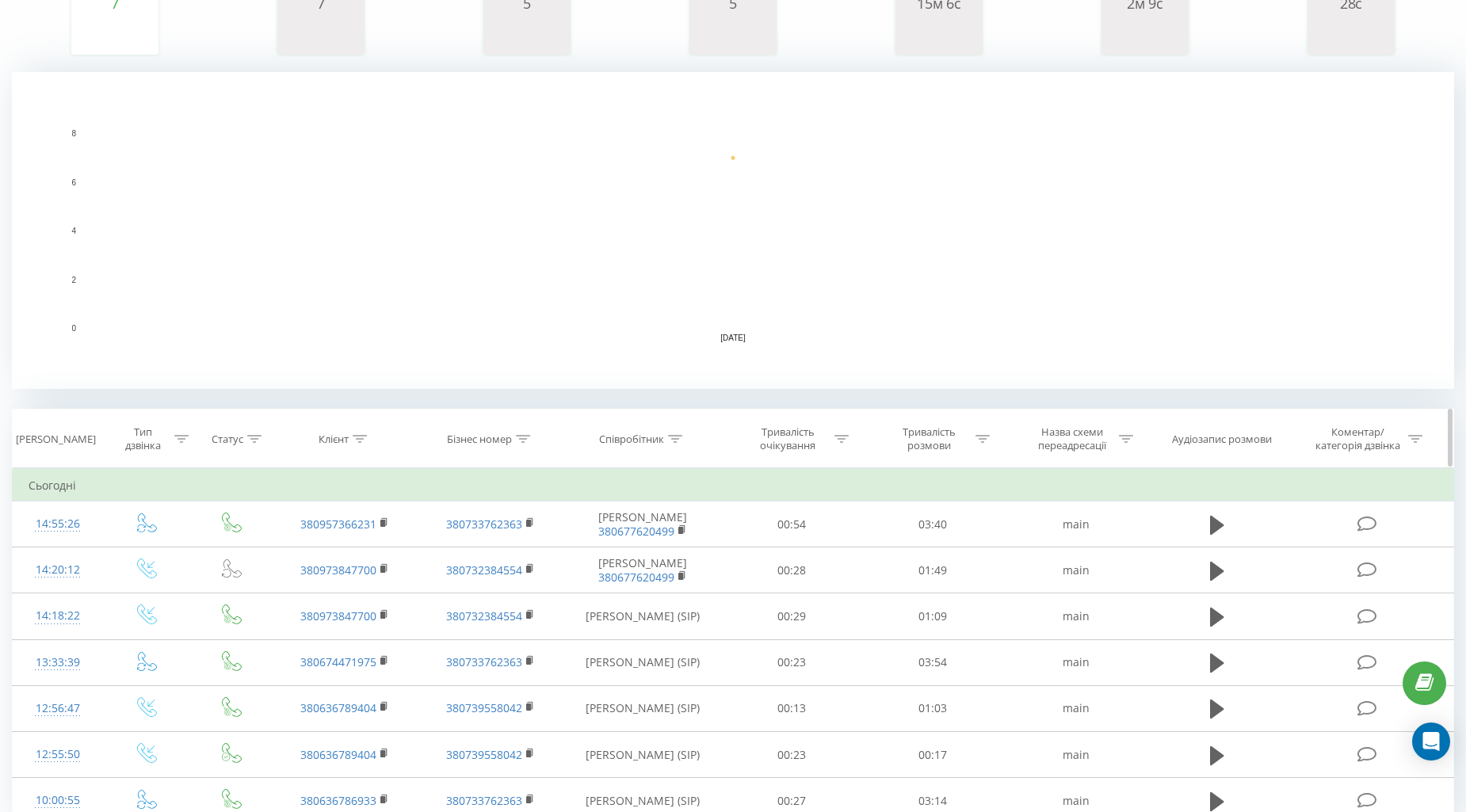
scroll to position [346, 0]
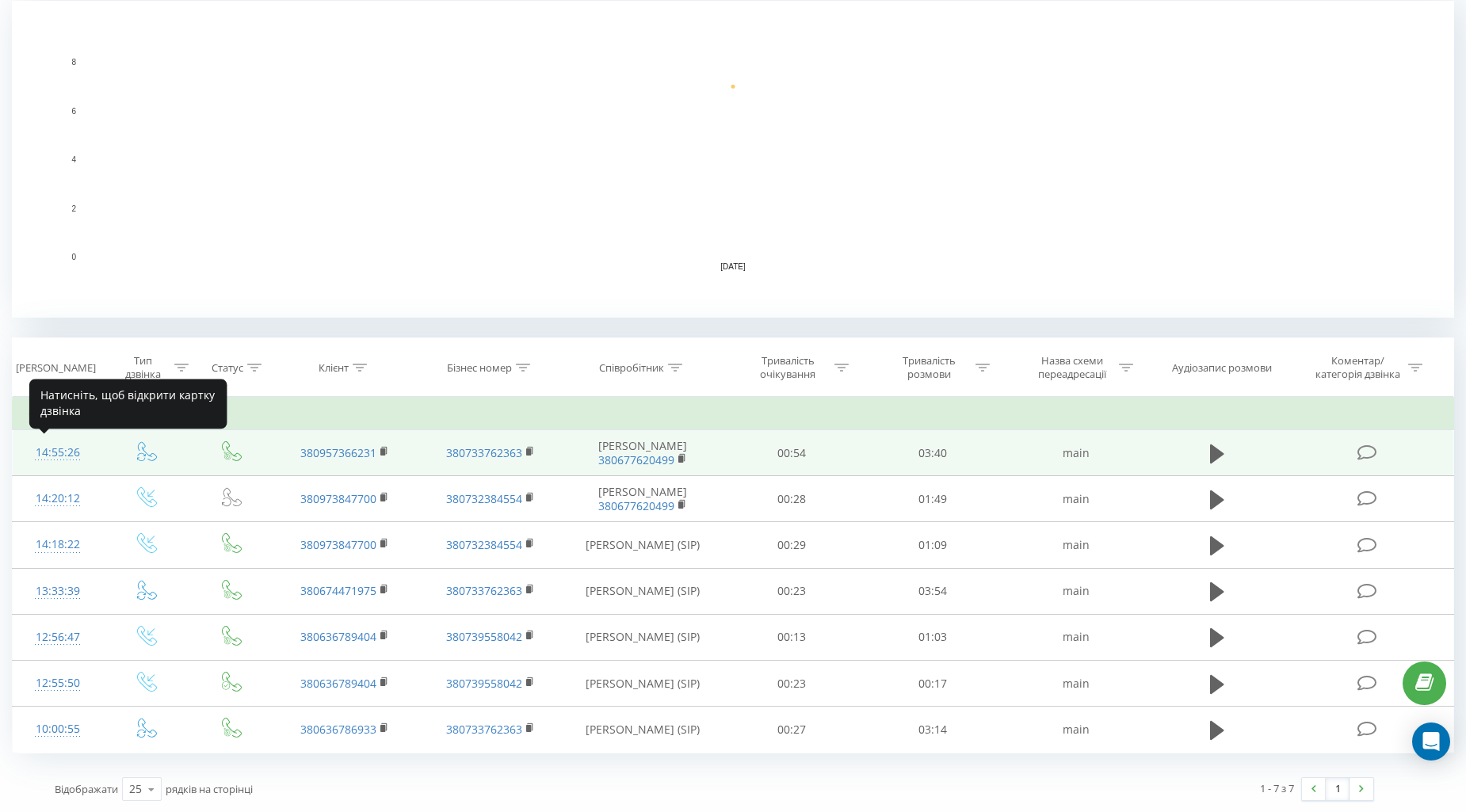
click at [71, 459] on div at bounding box center [57, 459] width 57 height 1
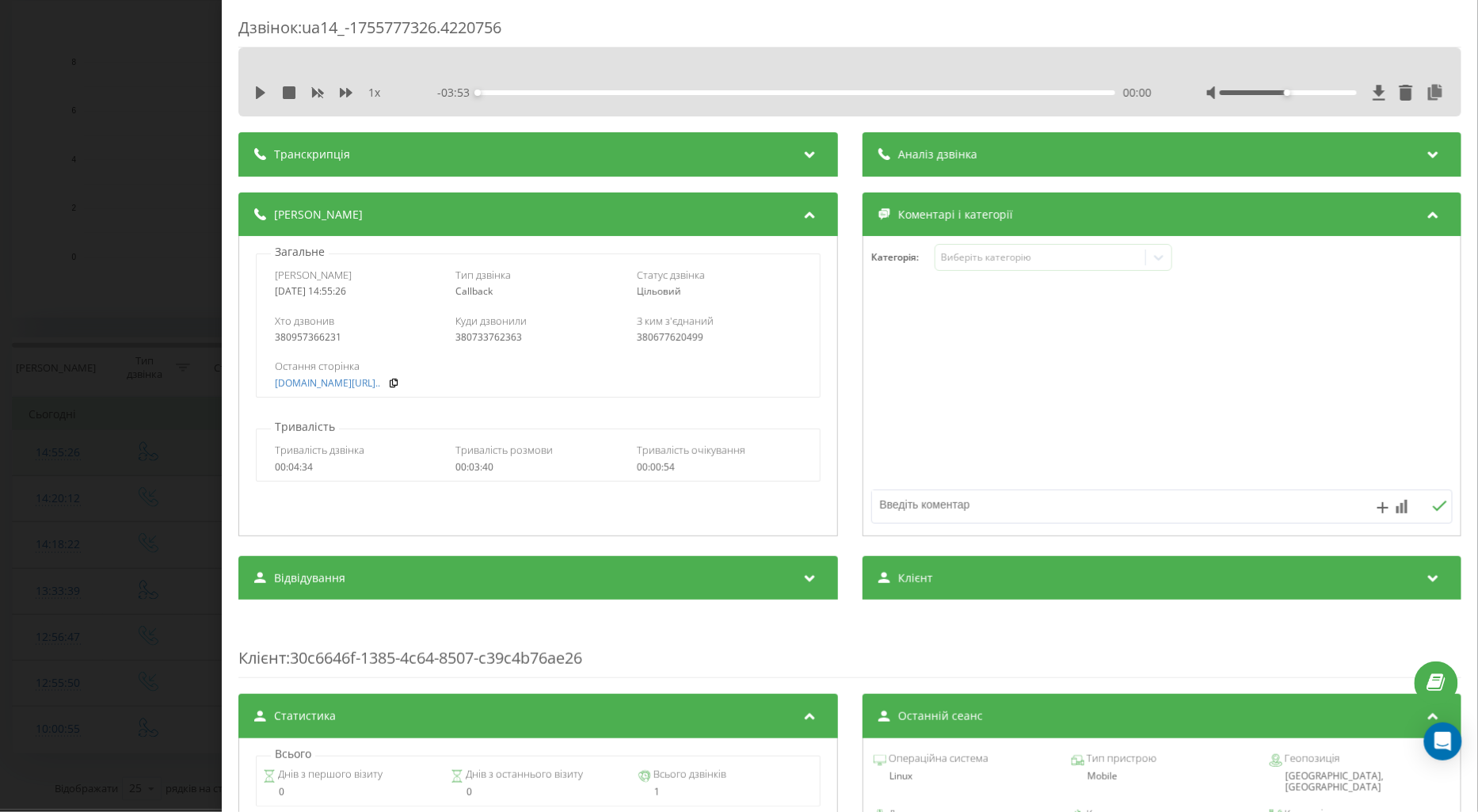
click at [71, 459] on div "Дзвінок : ua14_-1755777326.4220756 1 x - 03:53 00:00 00:00 Транскрипція Для AI-…" at bounding box center [739, 406] width 1478 height 812
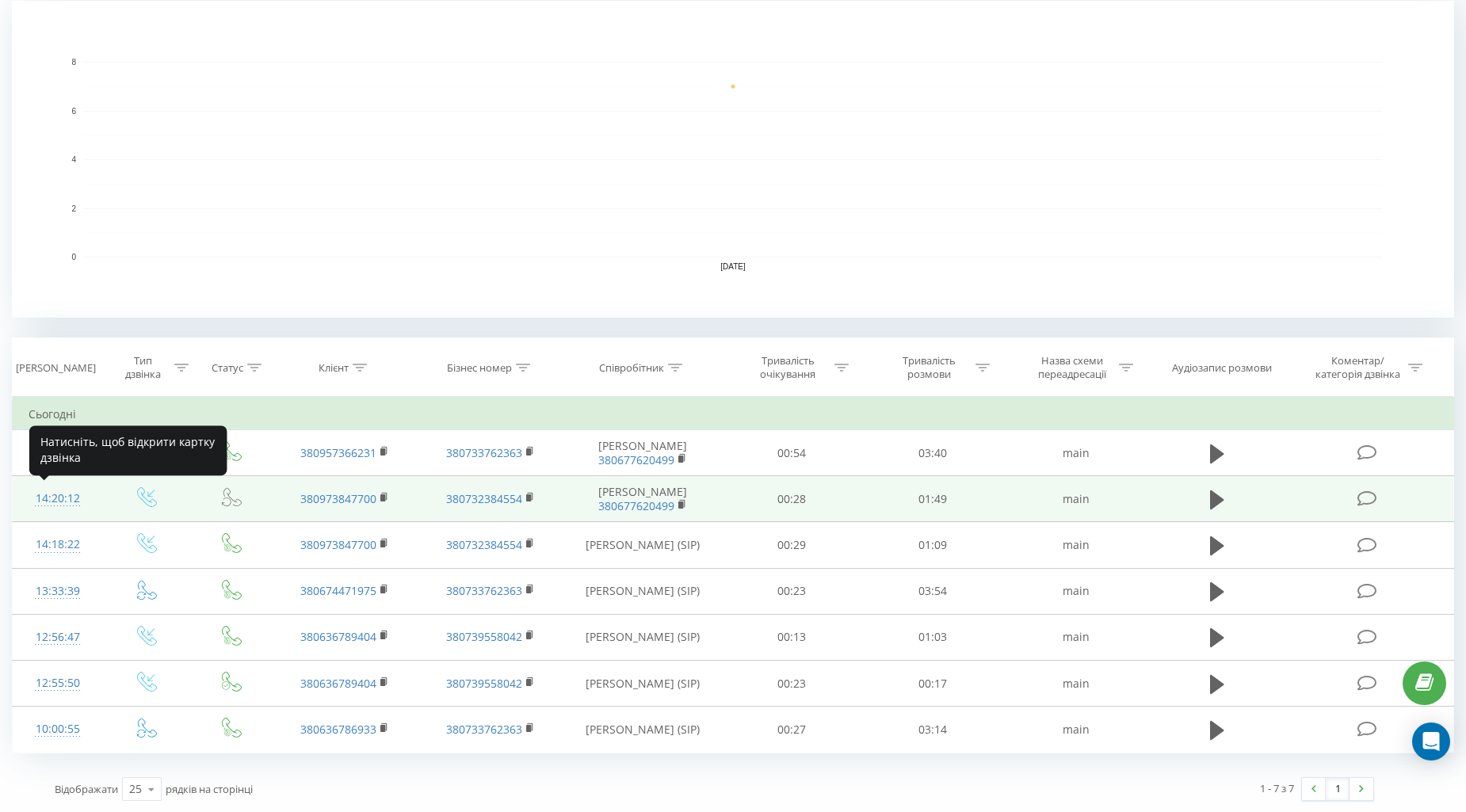
click at [51, 498] on div "14:20:12" at bounding box center [57, 499] width 57 height 31
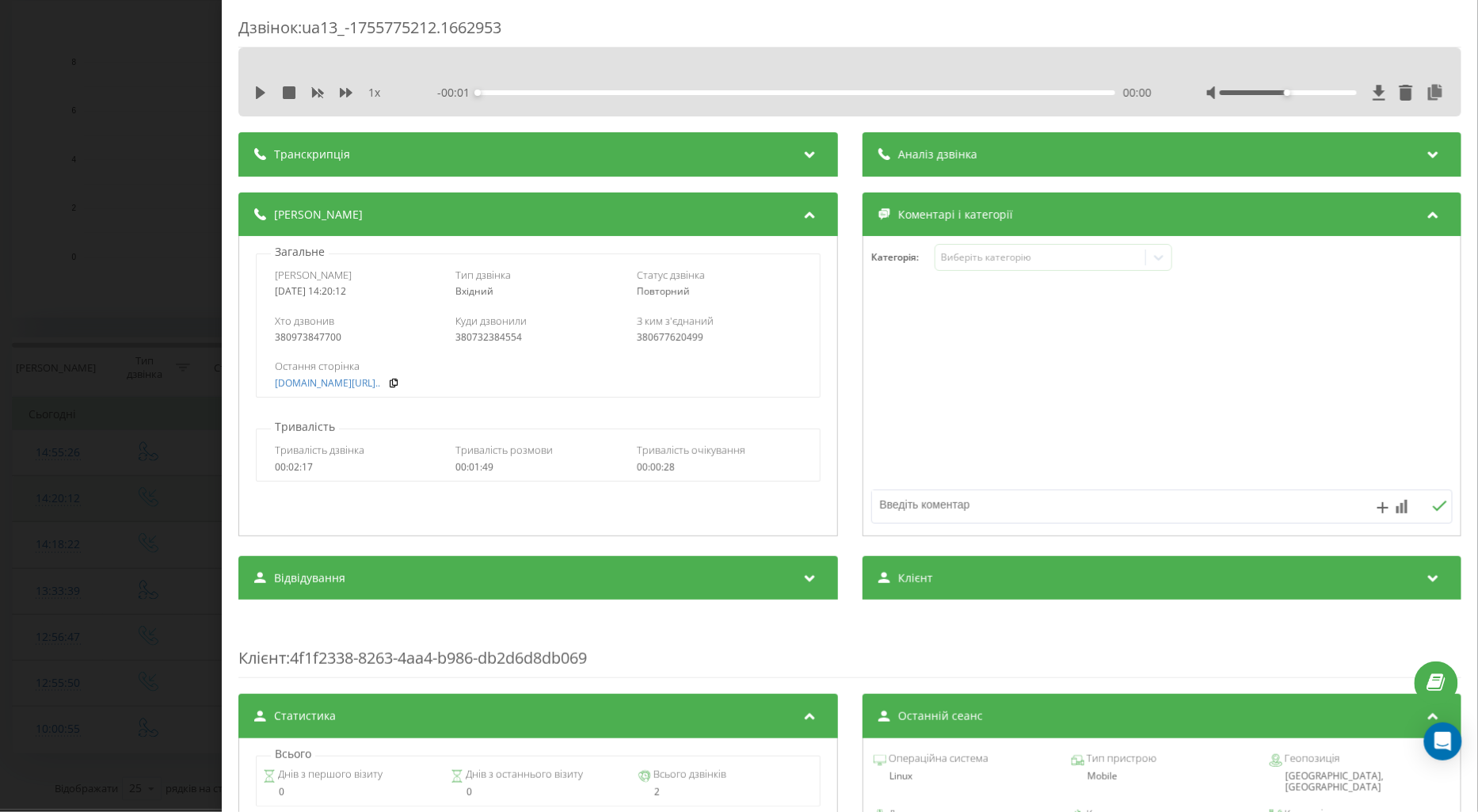
click at [51, 498] on div "Дзвінок : ua13_-1755775212.1662953 1 x - 00:01 00:00 00:00 Транскрипція Для AI-…" at bounding box center [739, 406] width 1478 height 812
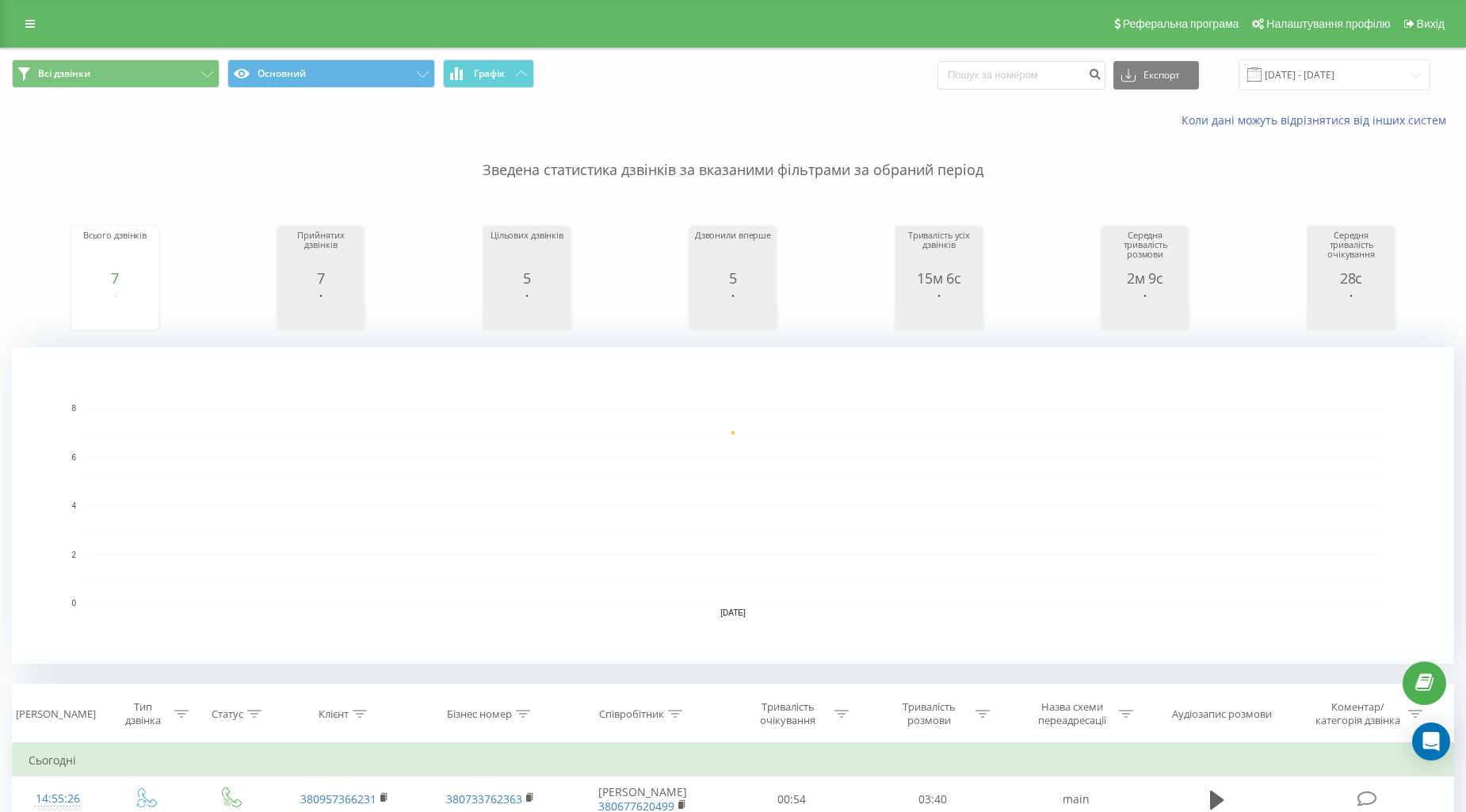
scroll to position [88, 0]
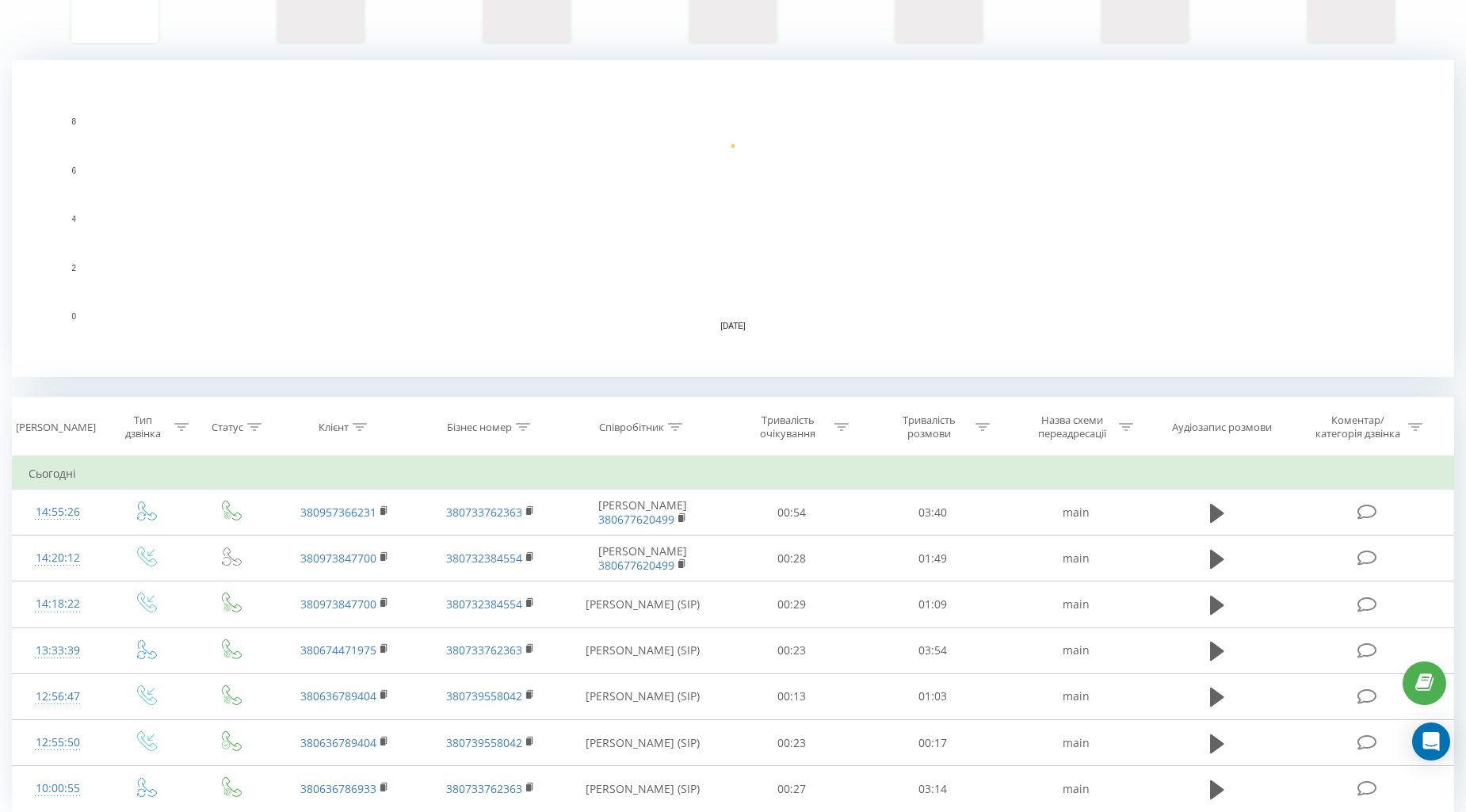
scroll to position [346, 0]
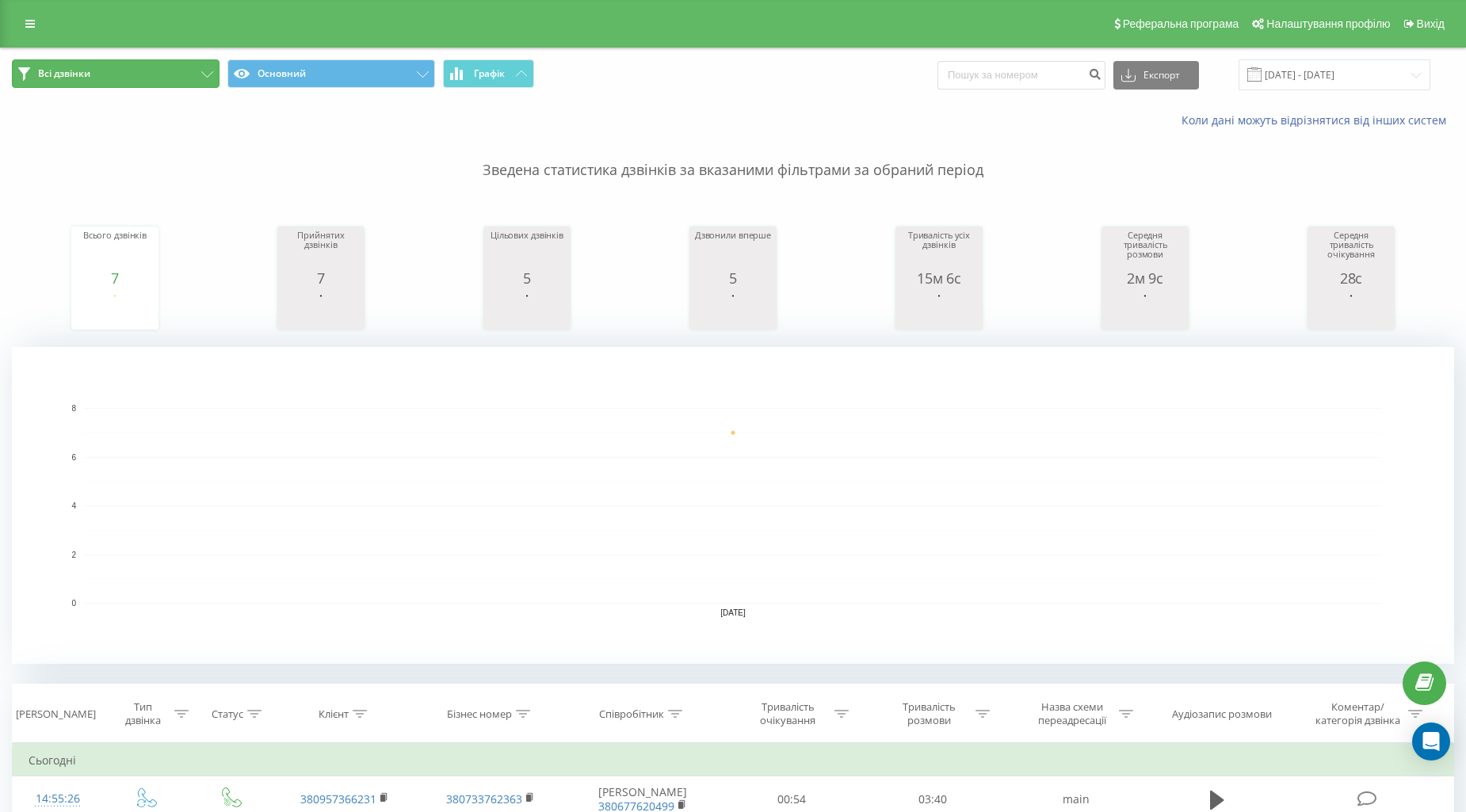
click at [145, 71] on button "Всі дзвінки" at bounding box center [116, 73] width 207 height 29
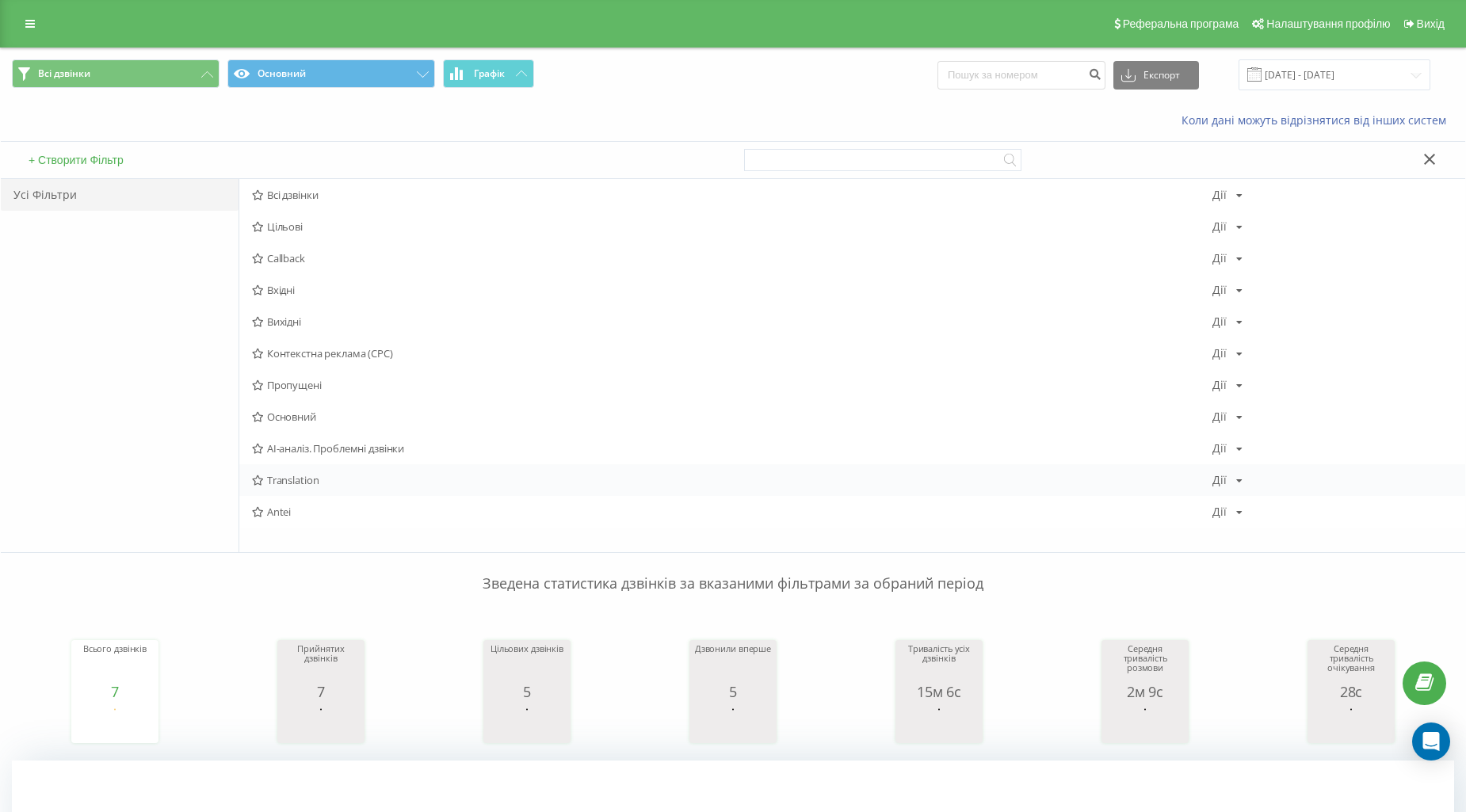
click at [313, 471] on div "Translation Дії Редагувати Копіювати Видалити За замовчуванням Поділитися" at bounding box center [852, 480] width 1226 height 32
click at [303, 486] on span "Translation" at bounding box center [732, 480] width 960 height 11
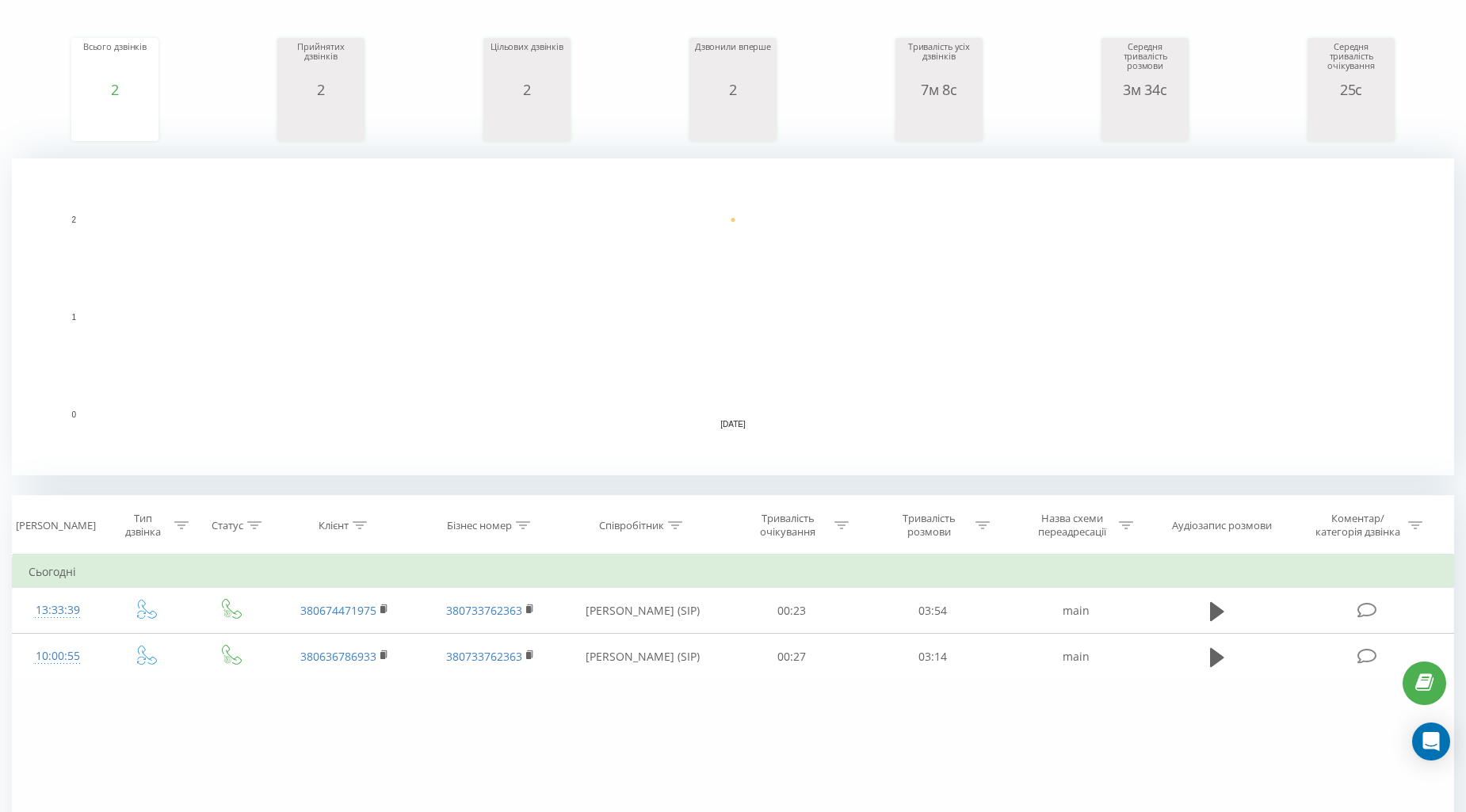
scroll to position [346, 0]
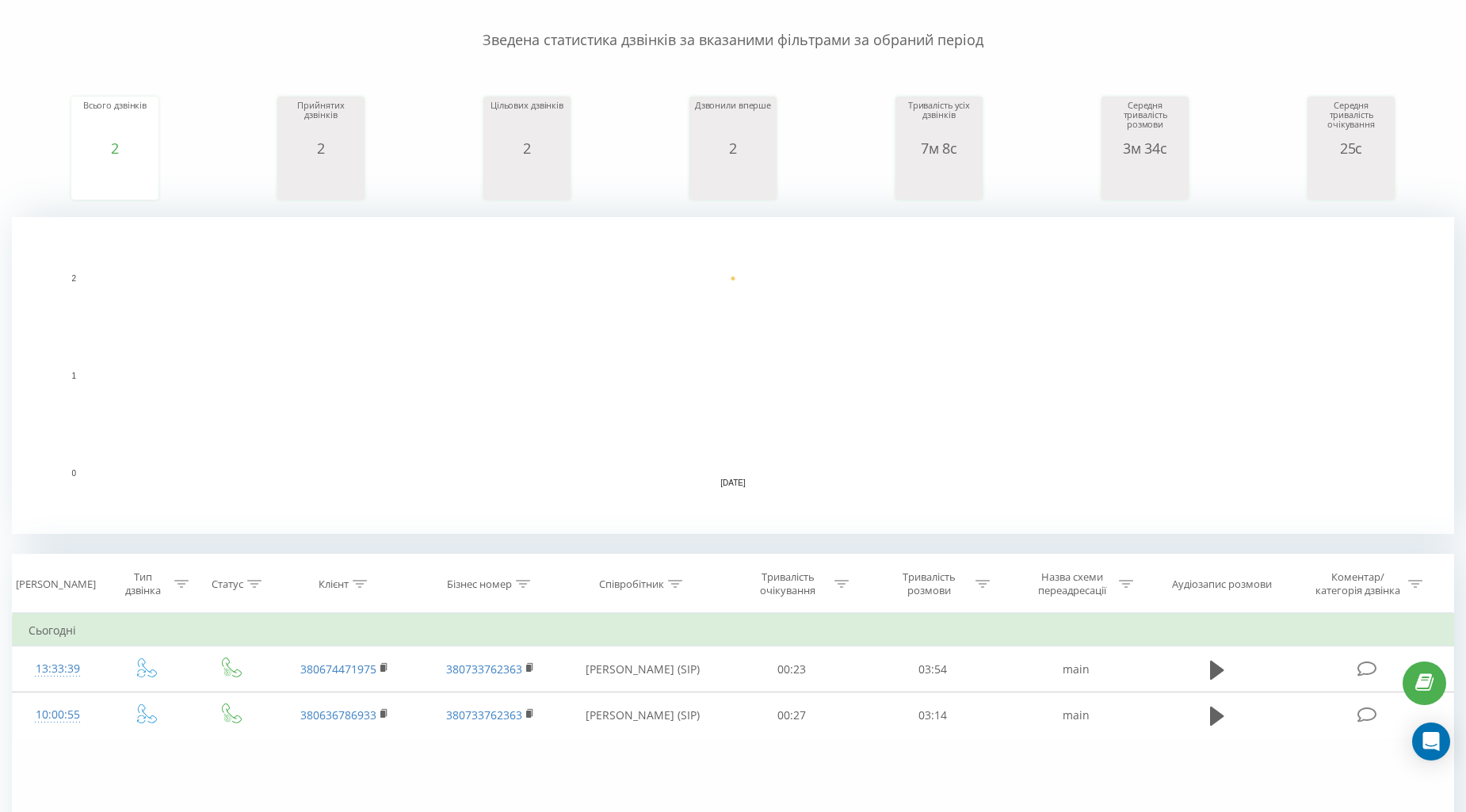
scroll to position [264, 0]
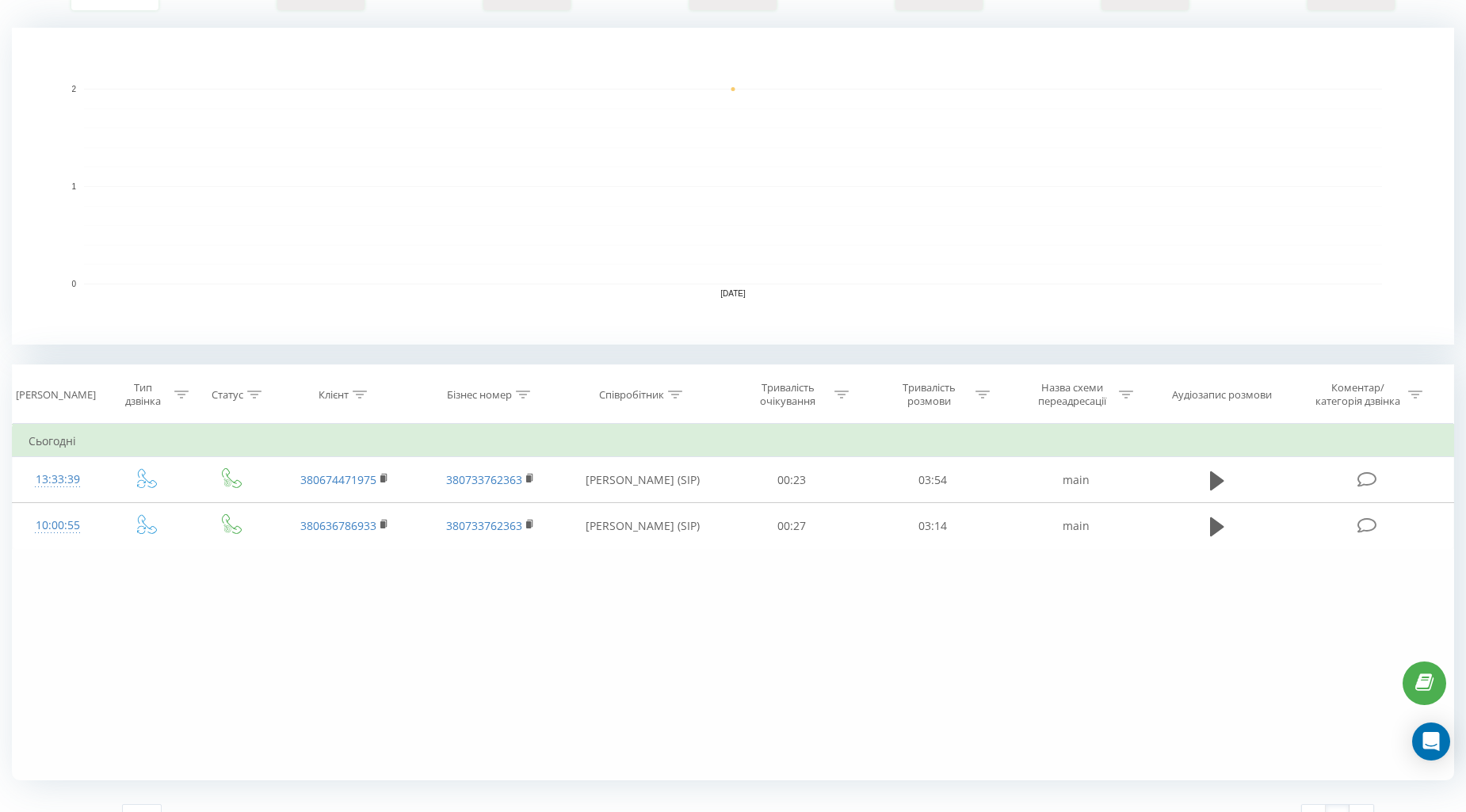
scroll to position [346, 0]
